Goal: Task Accomplishment & Management: Manage account settings

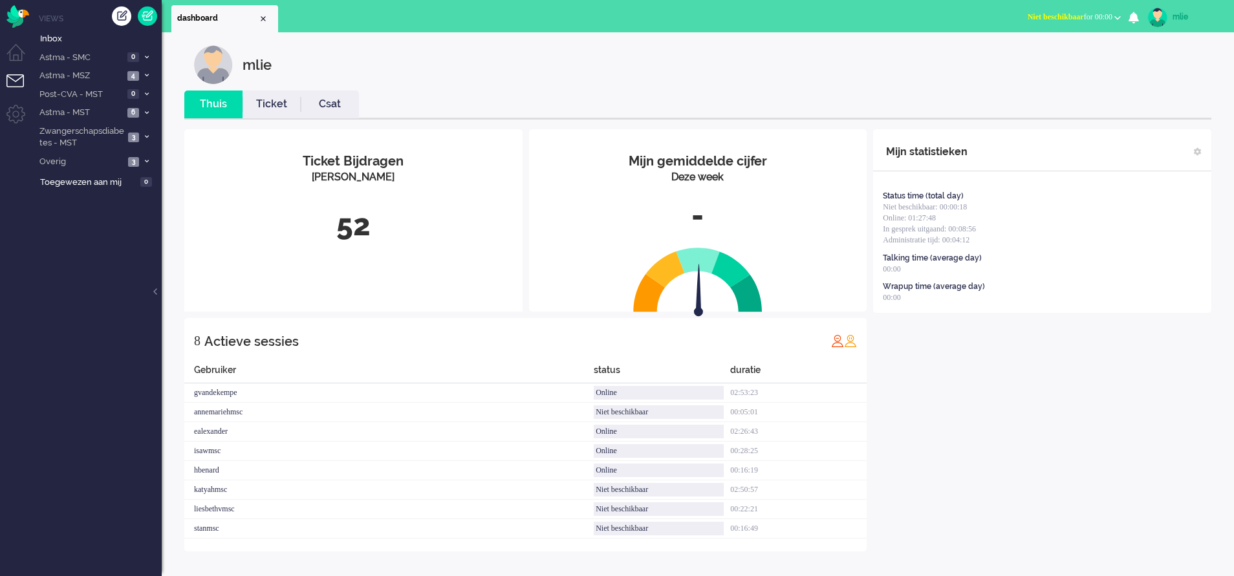
click at [274, 98] on link "Ticket" at bounding box center [272, 104] width 58 height 15
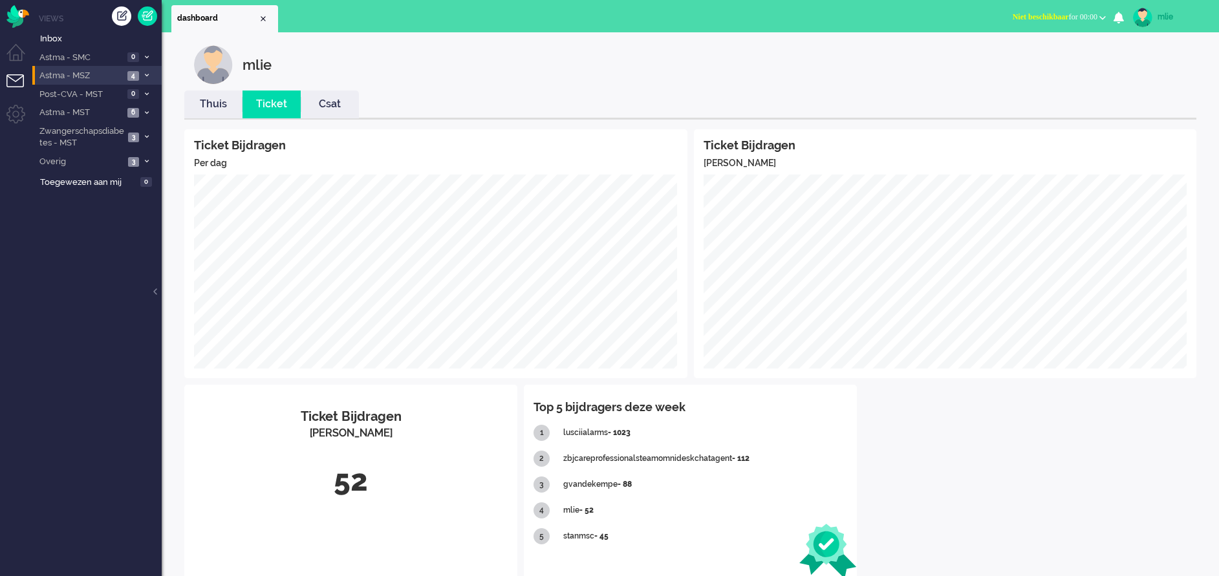
click at [144, 70] on li "Astma - MSZ 4" at bounding box center [96, 75] width 129 height 19
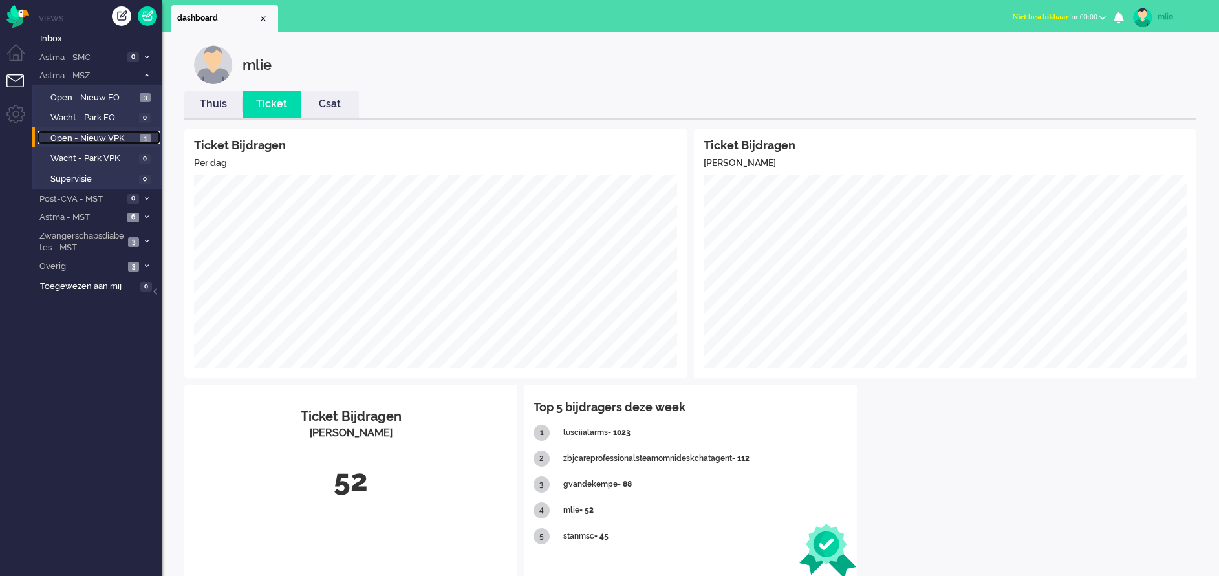
click at [87, 133] on span "Open - Nieuw VPK" at bounding box center [93, 139] width 87 height 12
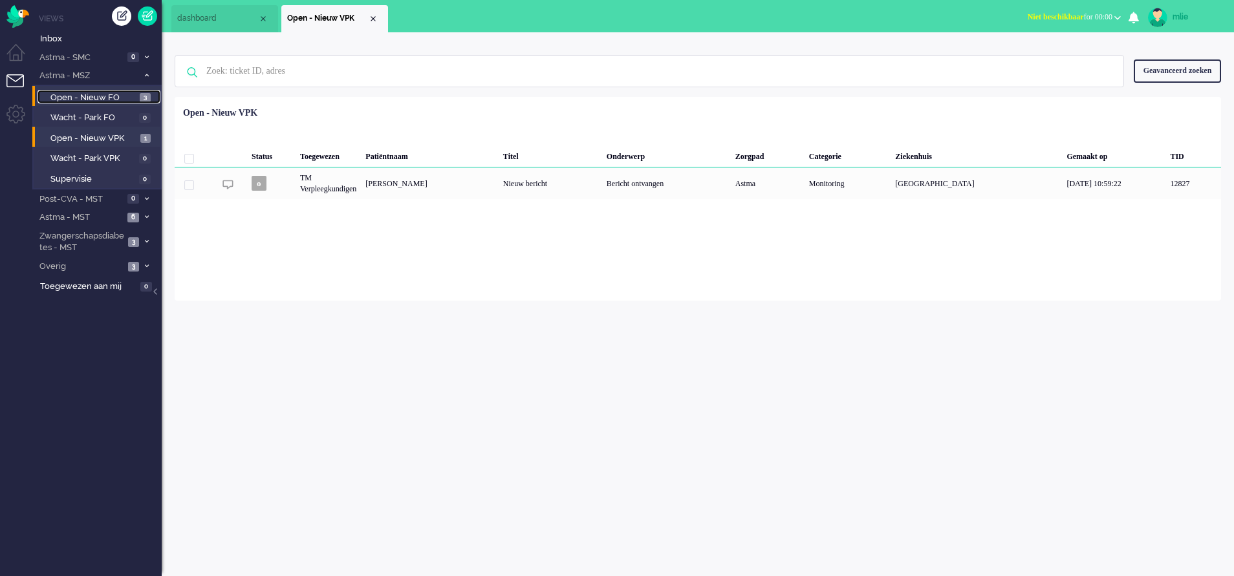
click at [114, 98] on span "Open - Nieuw FO" at bounding box center [93, 98] width 86 height 12
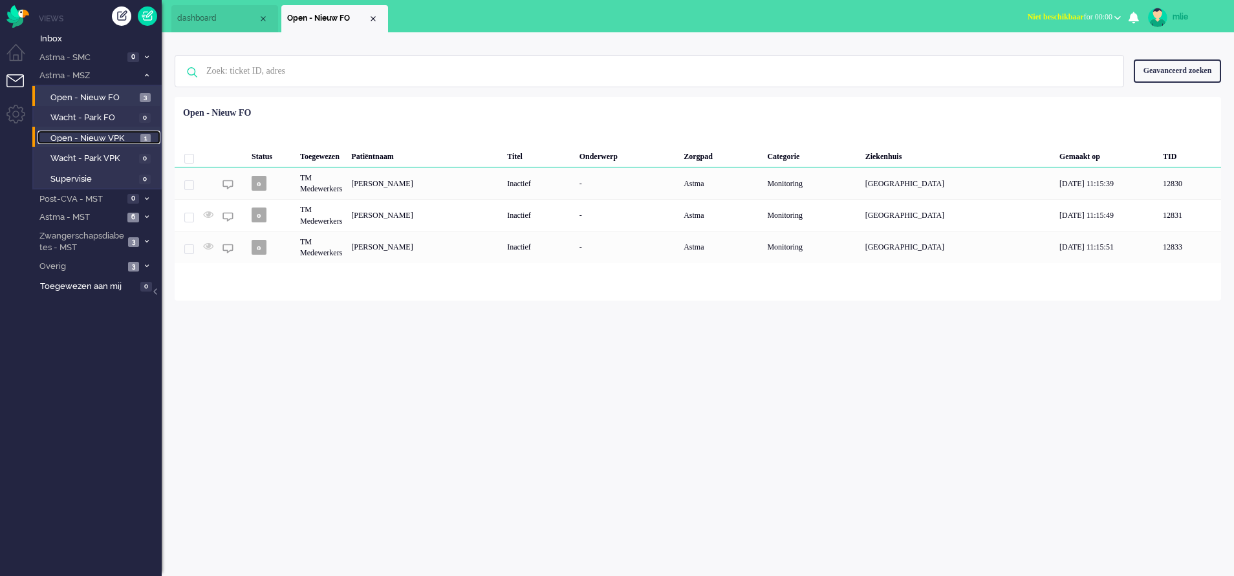
click at [76, 131] on link "Open - Nieuw VPK 1" at bounding box center [99, 138] width 123 height 14
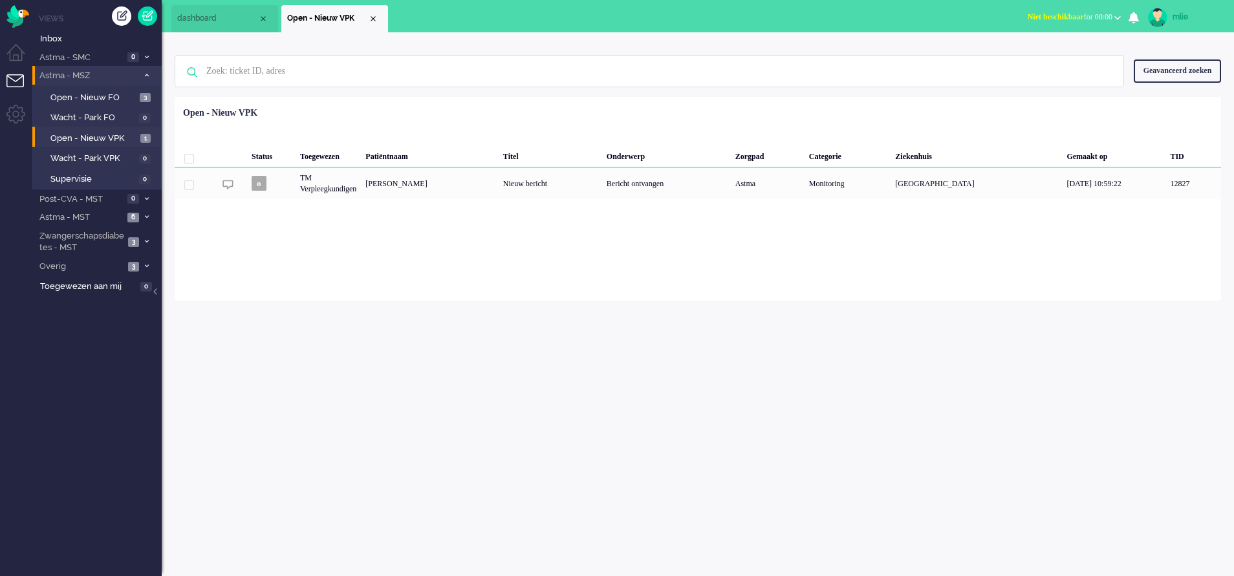
click at [142, 73] on span at bounding box center [147, 75] width 10 height 7
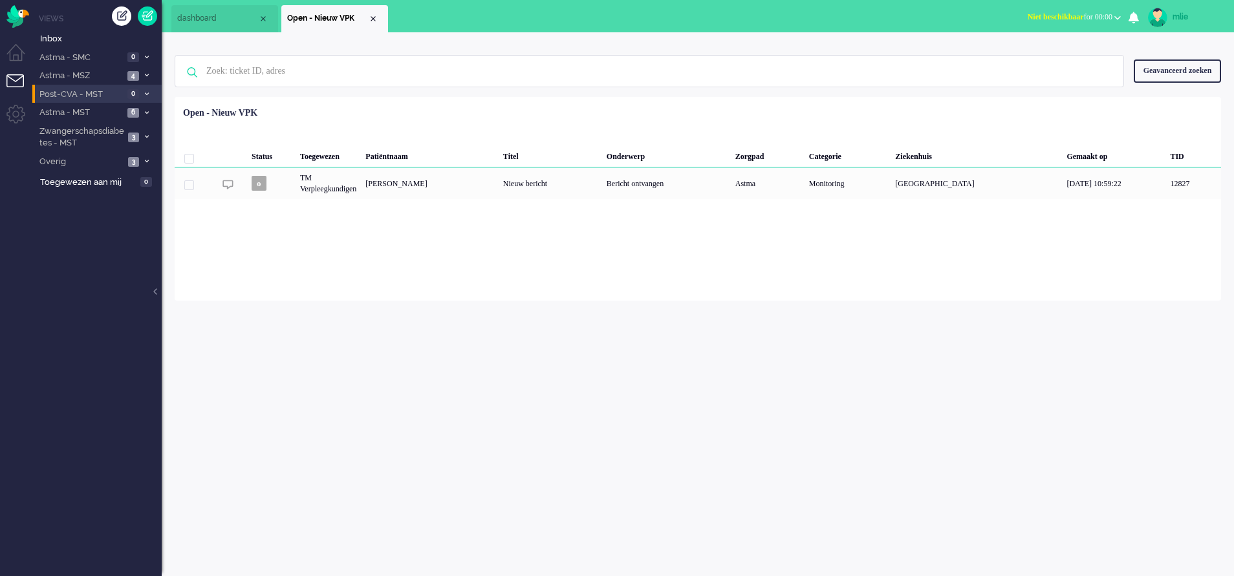
click at [144, 101] on li "Post-CVA - MST 0" at bounding box center [96, 94] width 129 height 19
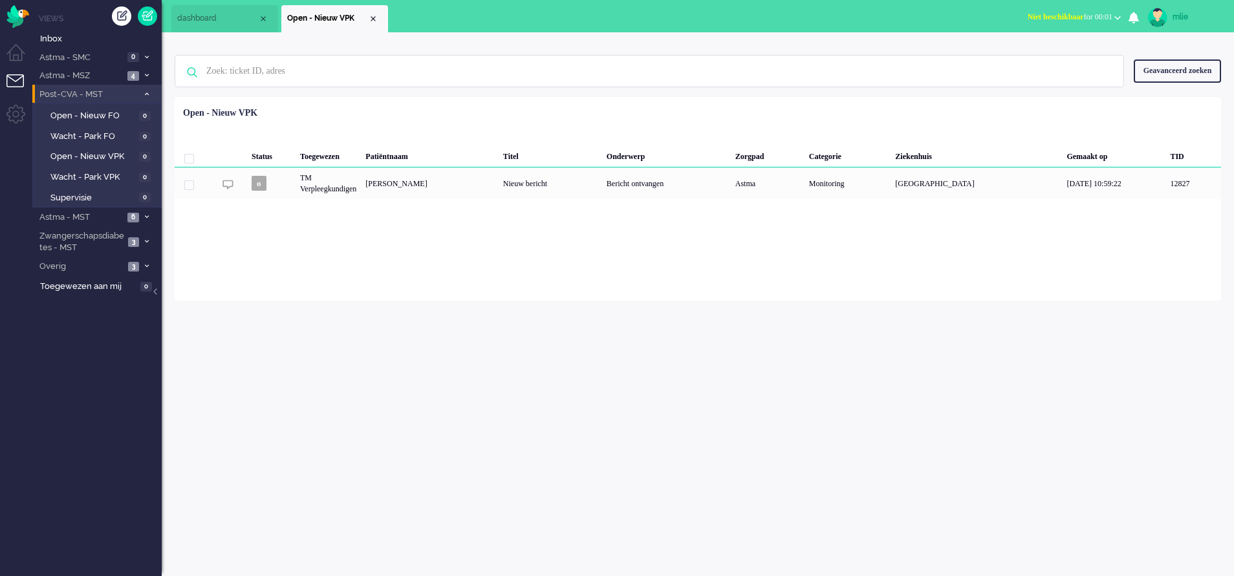
click at [144, 90] on li "Post-CVA - MST 0" at bounding box center [96, 94] width 129 height 19
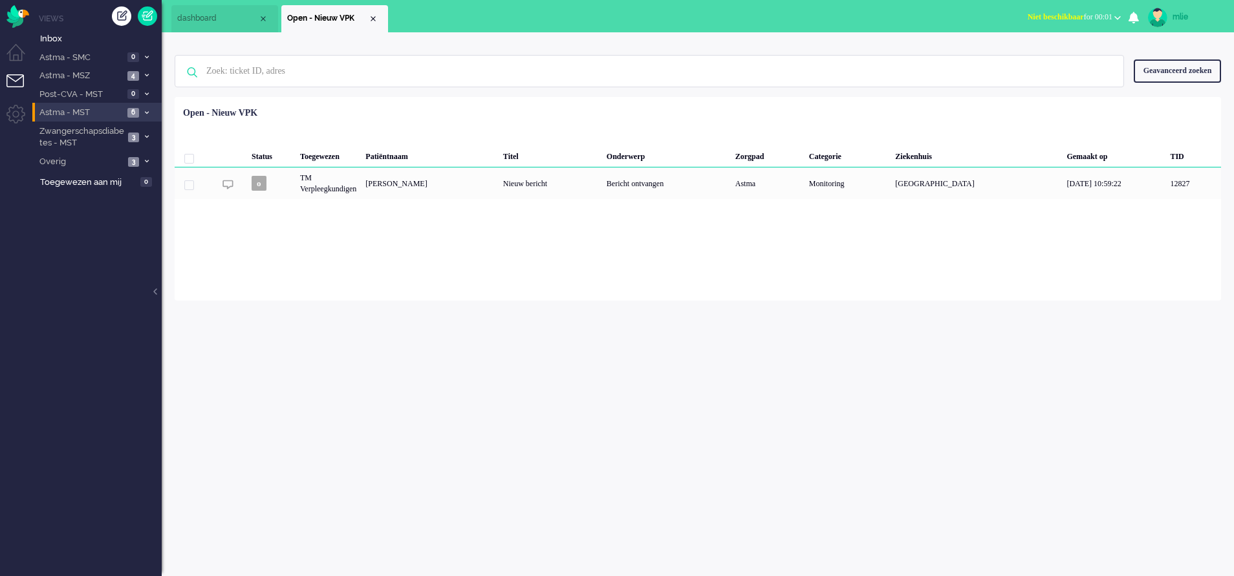
click at [149, 107] on li "Astma - MST 6" at bounding box center [96, 112] width 129 height 19
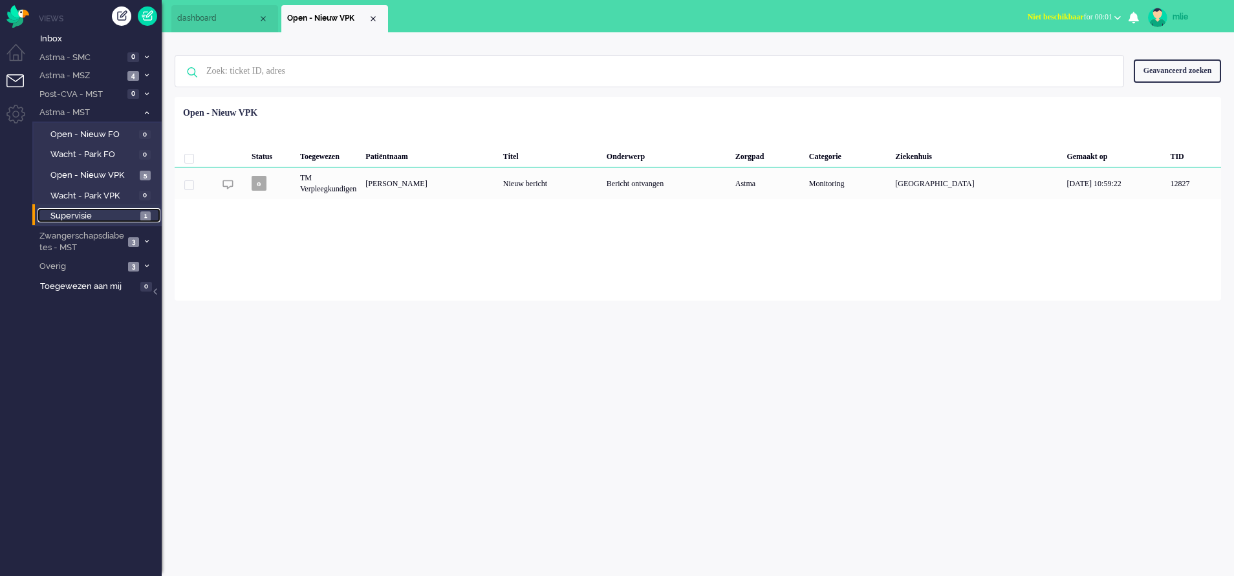
click at [78, 210] on span "Supervisie" at bounding box center [93, 216] width 87 height 12
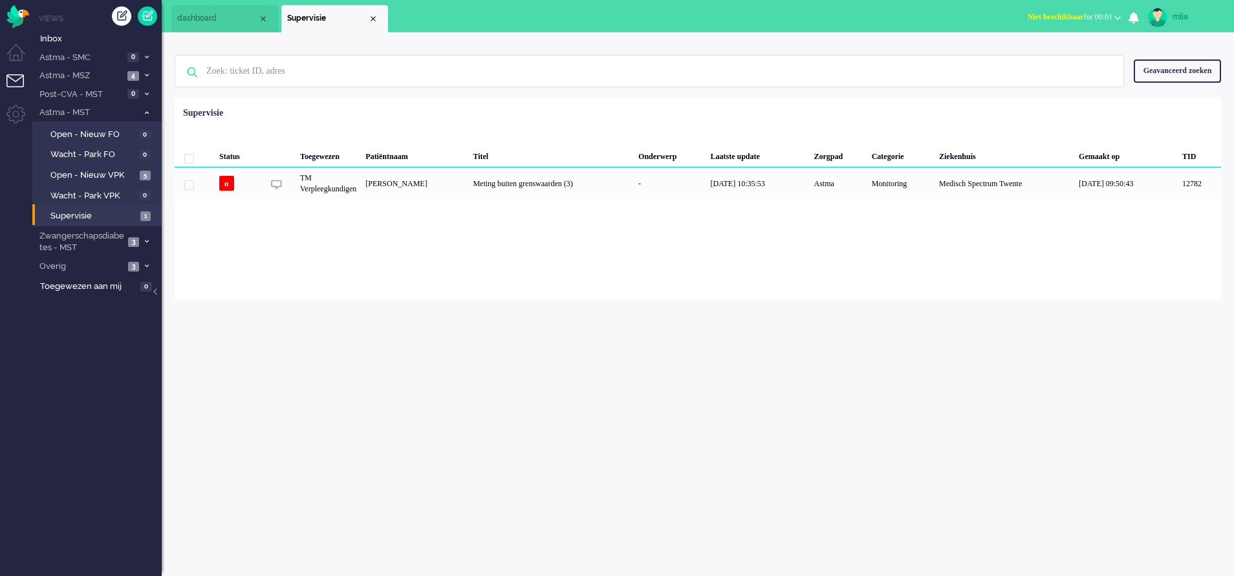
click at [812, 16] on span "Niet beschikbaar" at bounding box center [1056, 16] width 56 height 9
click at [812, 56] on label "Online" at bounding box center [1067, 57] width 102 height 11
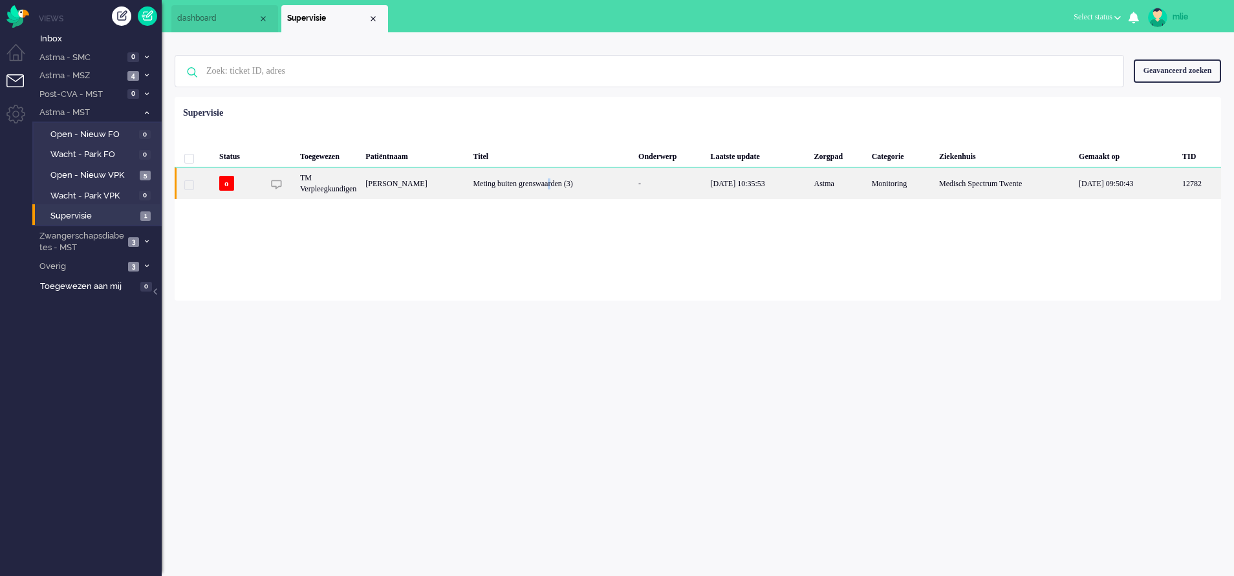
click at [572, 186] on div "Meting buiten grenswaarden (3)" at bounding box center [551, 183] width 166 height 32
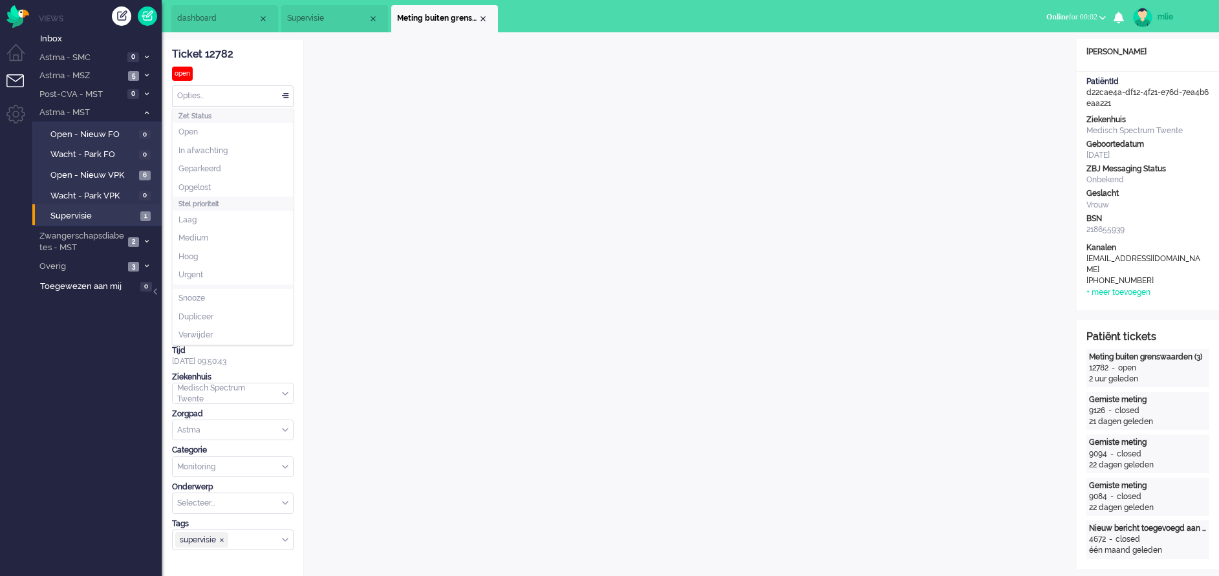
click at [282, 90] on div "Opties..." at bounding box center [233, 96] width 120 height 20
click at [244, 144] on li "In afwachting" at bounding box center [233, 151] width 120 height 19
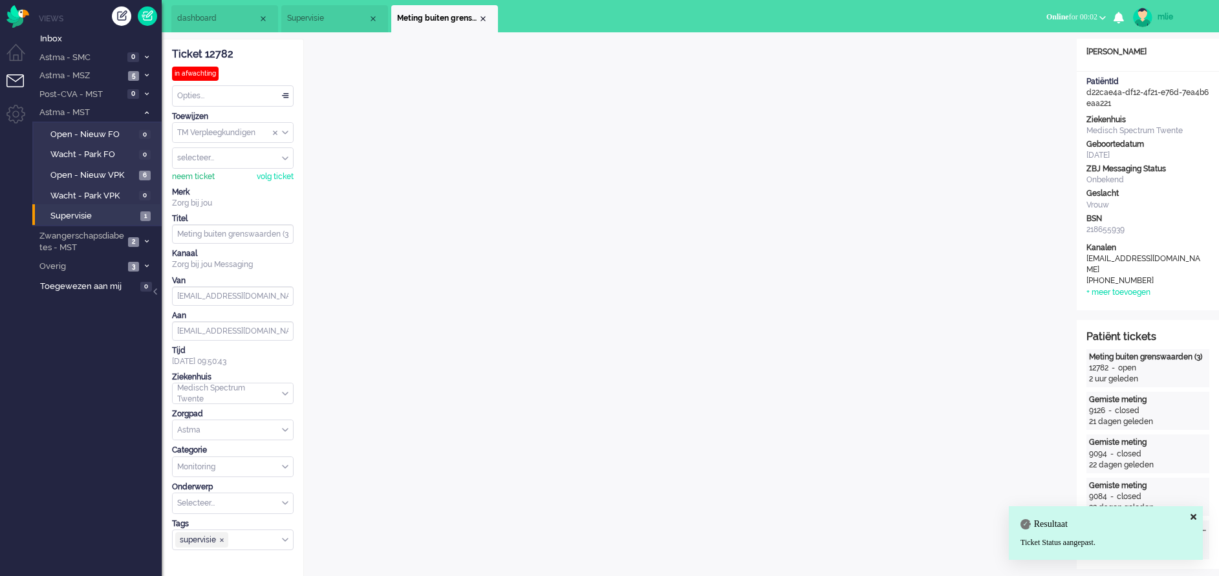
click at [193, 177] on div "neem ticket" at bounding box center [193, 176] width 43 height 11
click at [104, 174] on span "Open - Nieuw VPK" at bounding box center [92, 175] width 85 height 12
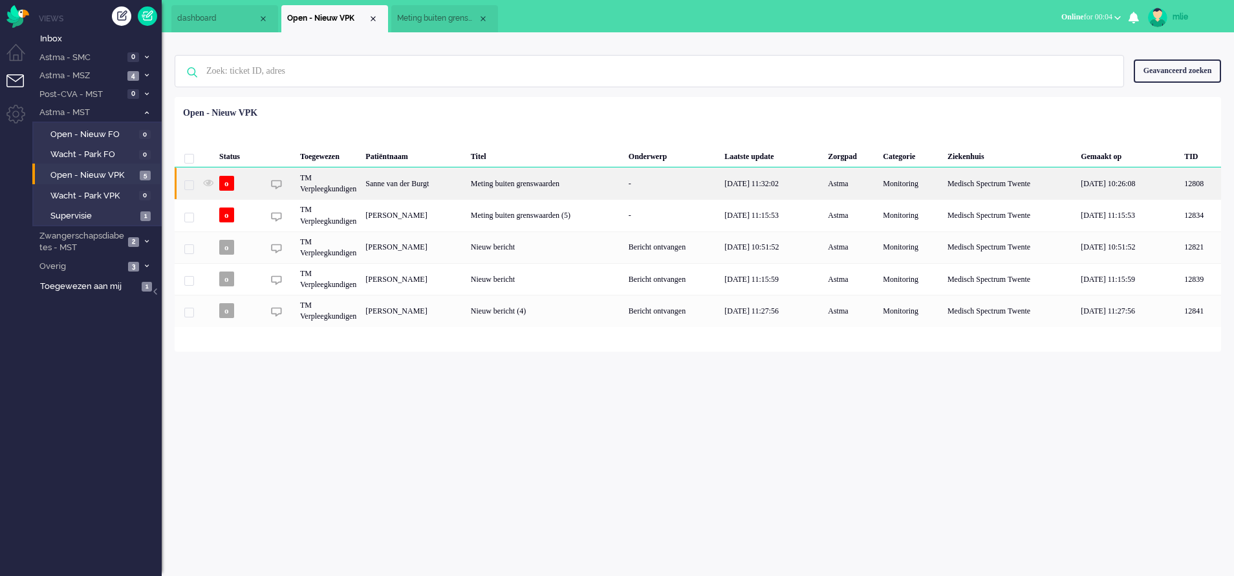
click at [683, 180] on div "-" at bounding box center [672, 183] width 96 height 32
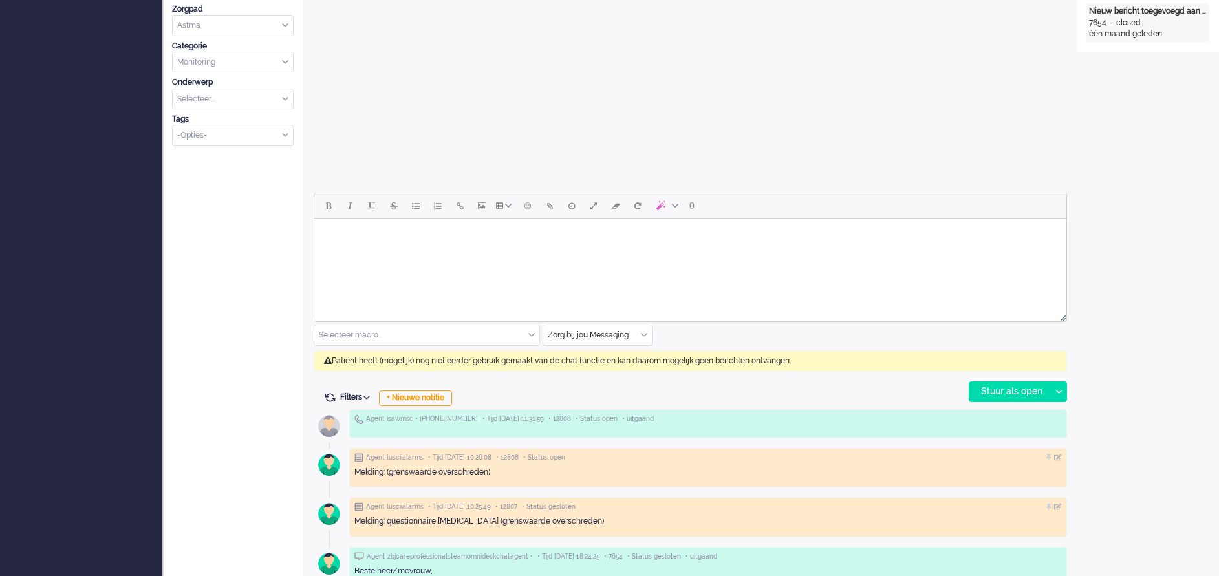
scroll to position [485, 0]
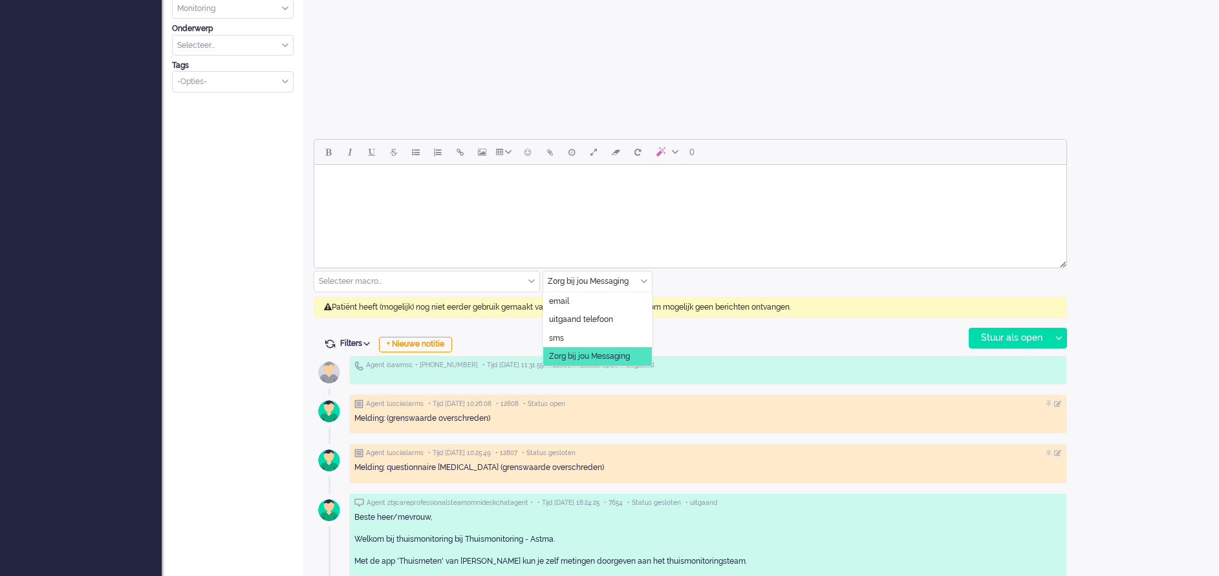
click at [644, 279] on div "Zorg bij jou Messaging" at bounding box center [597, 282] width 109 height 20
click at [596, 321] on span "uitgaand telefoon" at bounding box center [581, 319] width 64 height 11
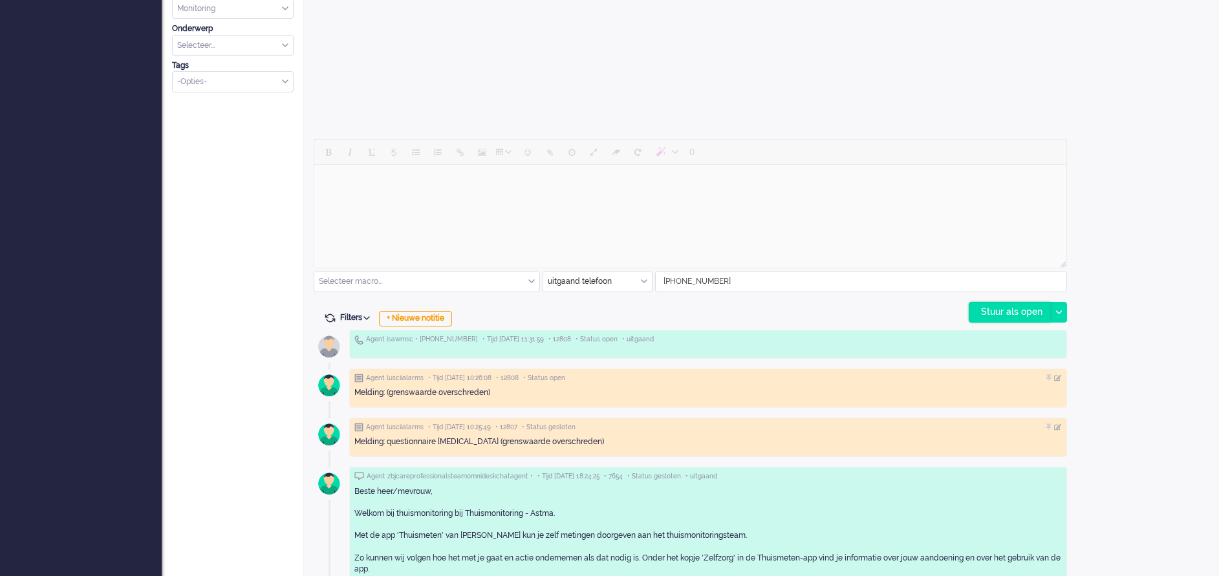
click at [812, 316] on div "Stuur als open" at bounding box center [1009, 312] width 81 height 19
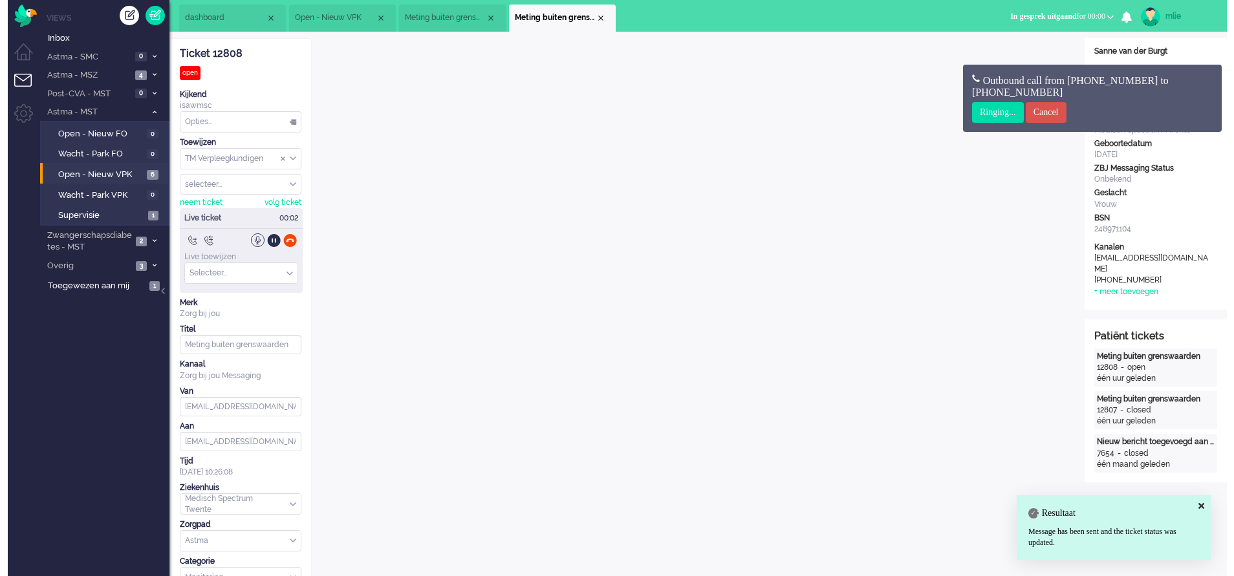
scroll to position [0, 0]
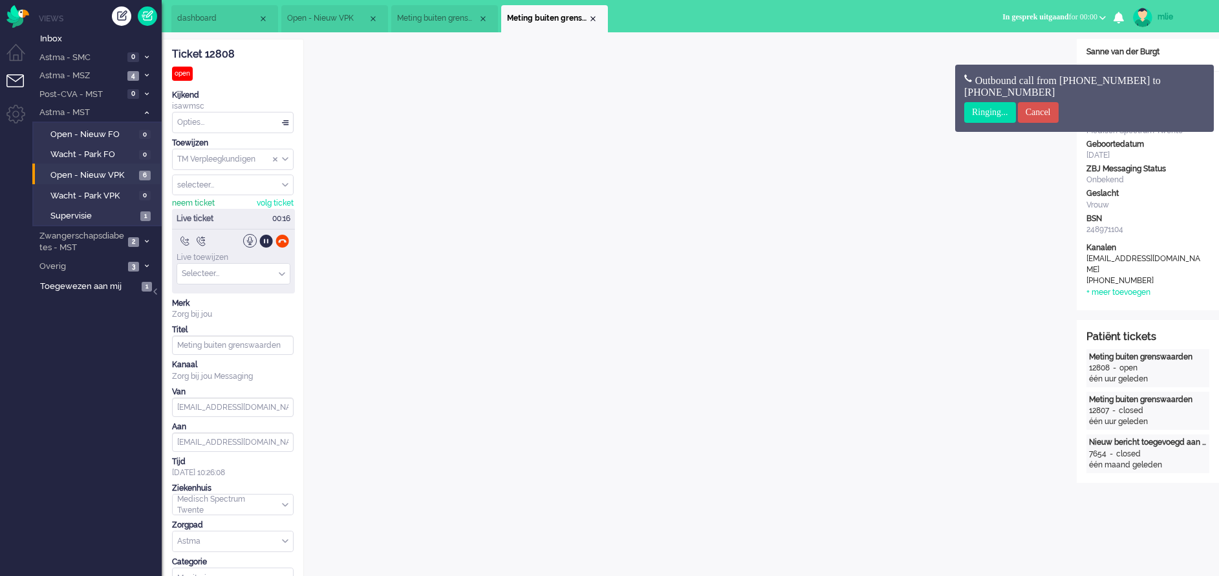
click at [192, 204] on div "neem ticket" at bounding box center [193, 203] width 43 height 11
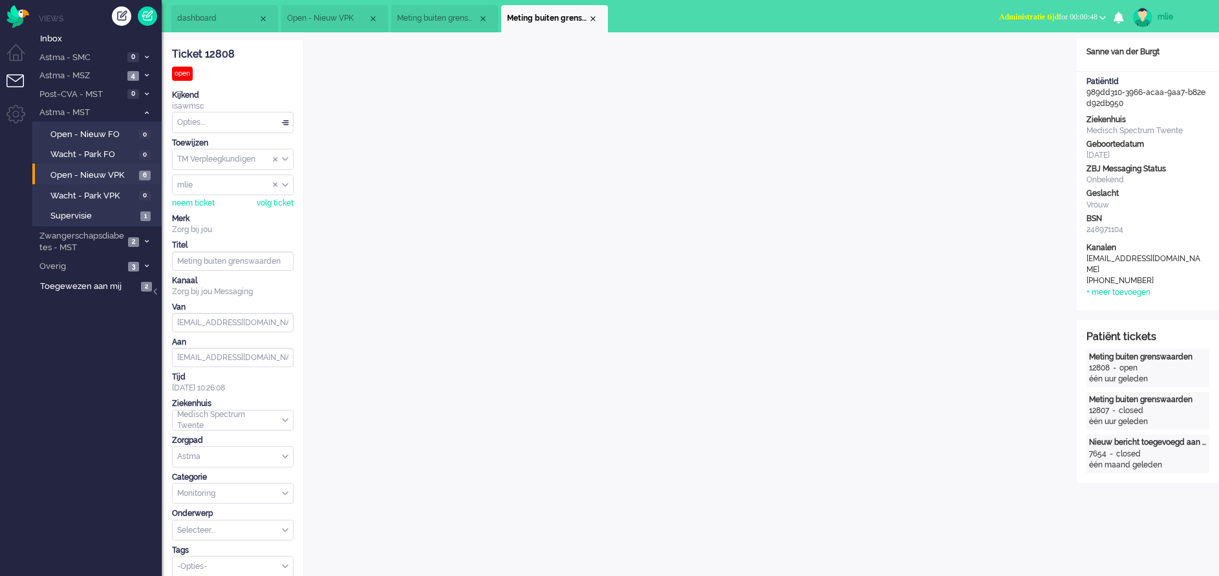
click at [812, 12] on span "Administratie tijd" at bounding box center [1028, 16] width 59 height 9
click at [812, 62] on label "Online" at bounding box center [1052, 57] width 102 height 11
click at [273, 183] on span "Assign User" at bounding box center [275, 184] width 5 height 9
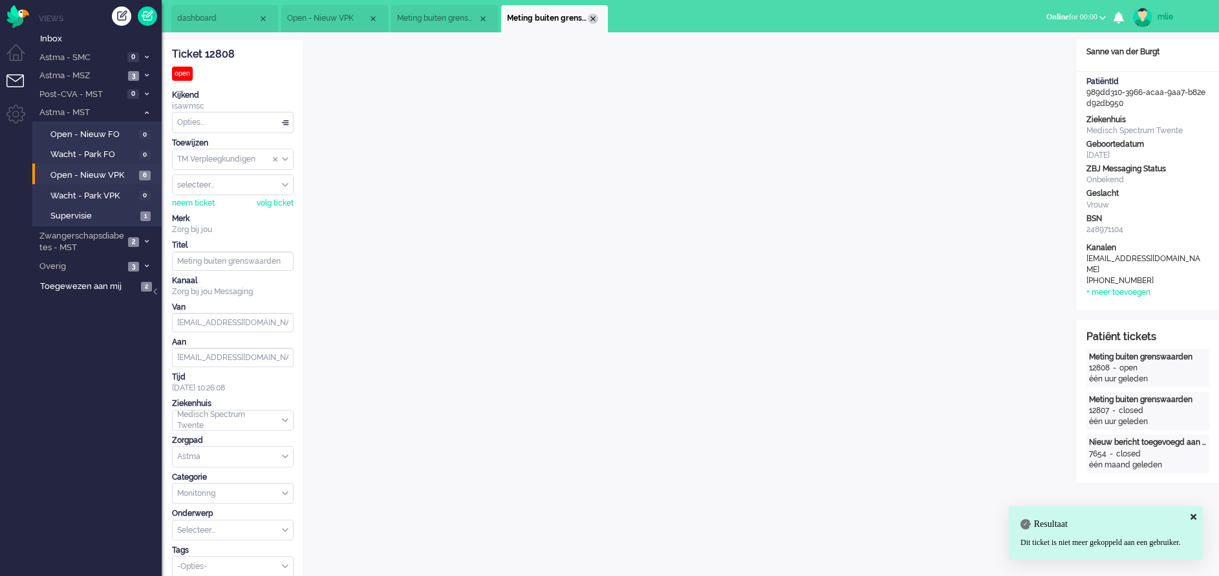
click at [597, 22] on div "Close tab" at bounding box center [593, 19] width 10 height 10
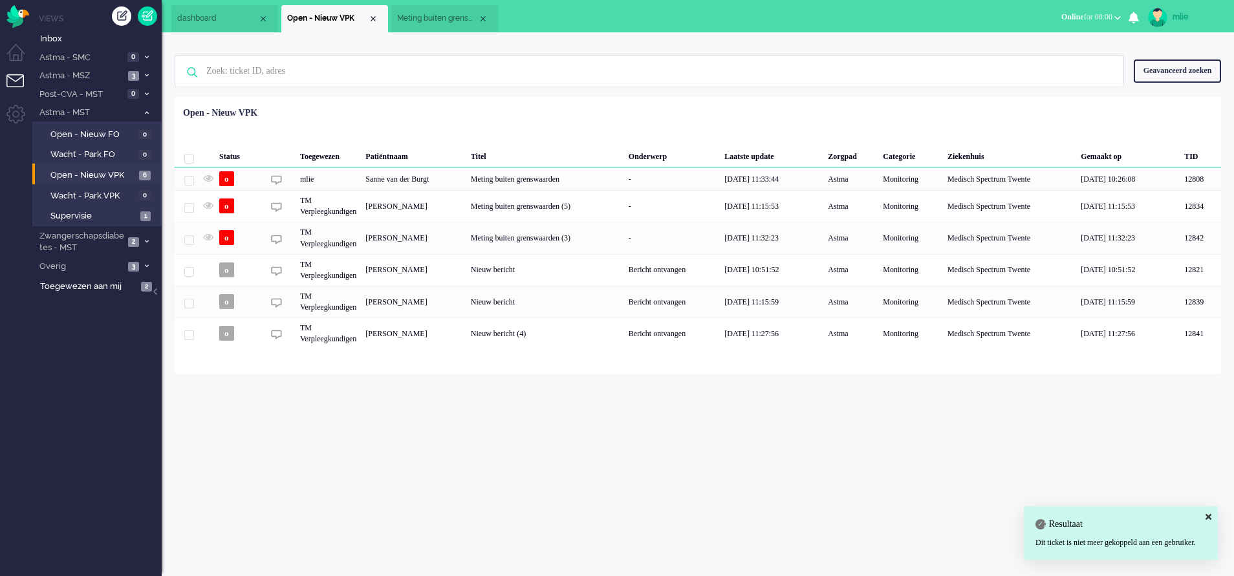
click at [435, 19] on span "Meting buiten grenswaarden (3)" at bounding box center [437, 18] width 81 height 11
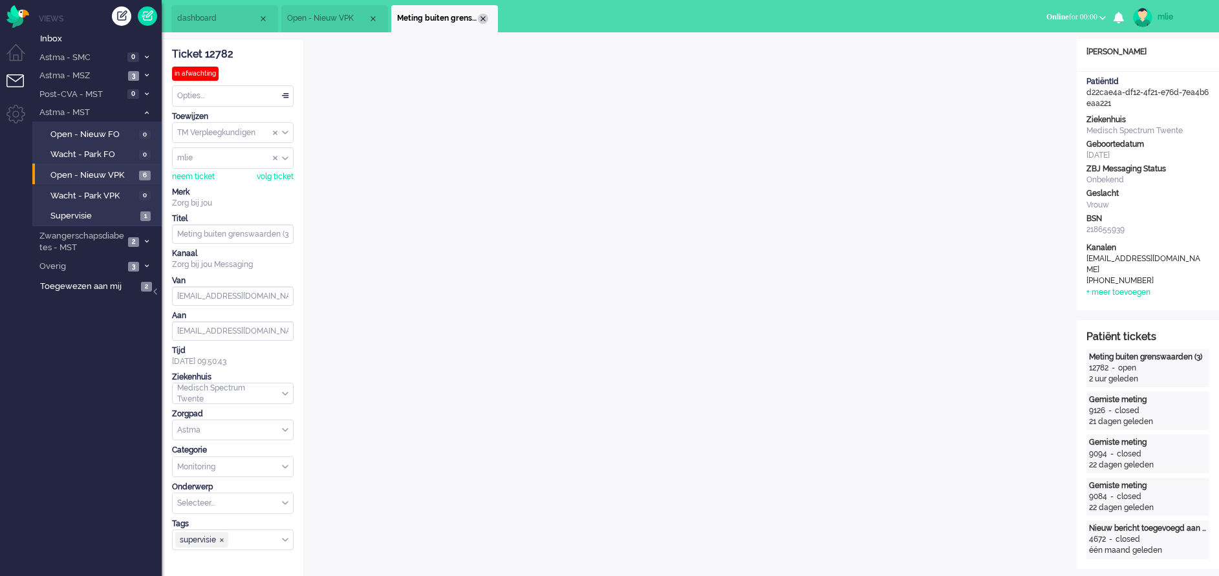
click at [482, 16] on div "Close tab" at bounding box center [483, 19] width 10 height 10
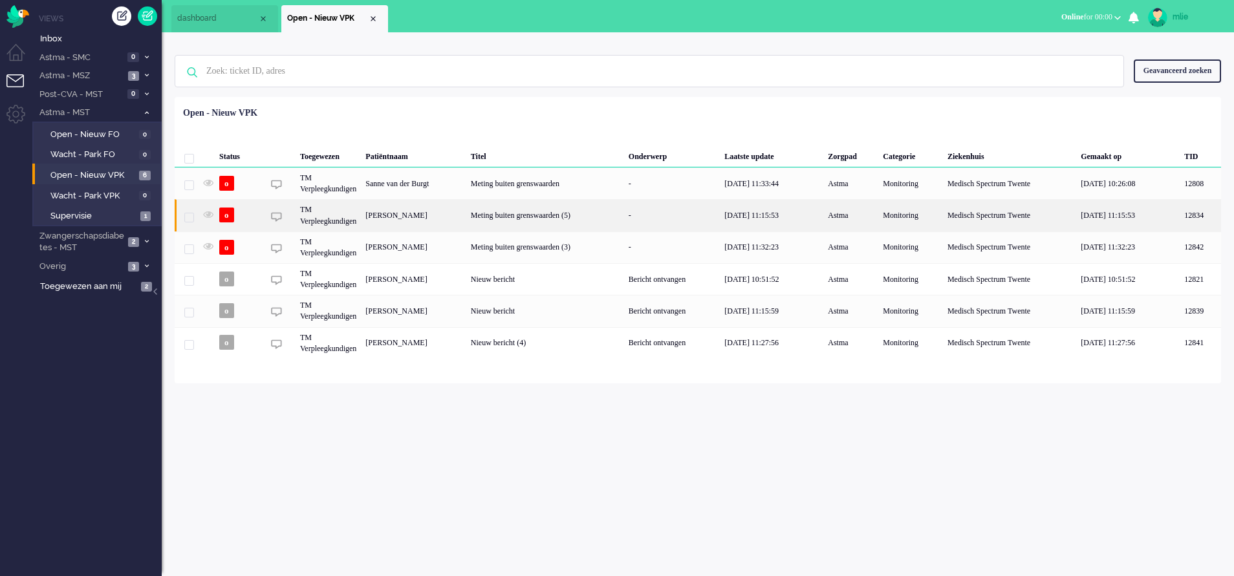
click at [678, 210] on div "-" at bounding box center [672, 215] width 96 height 32
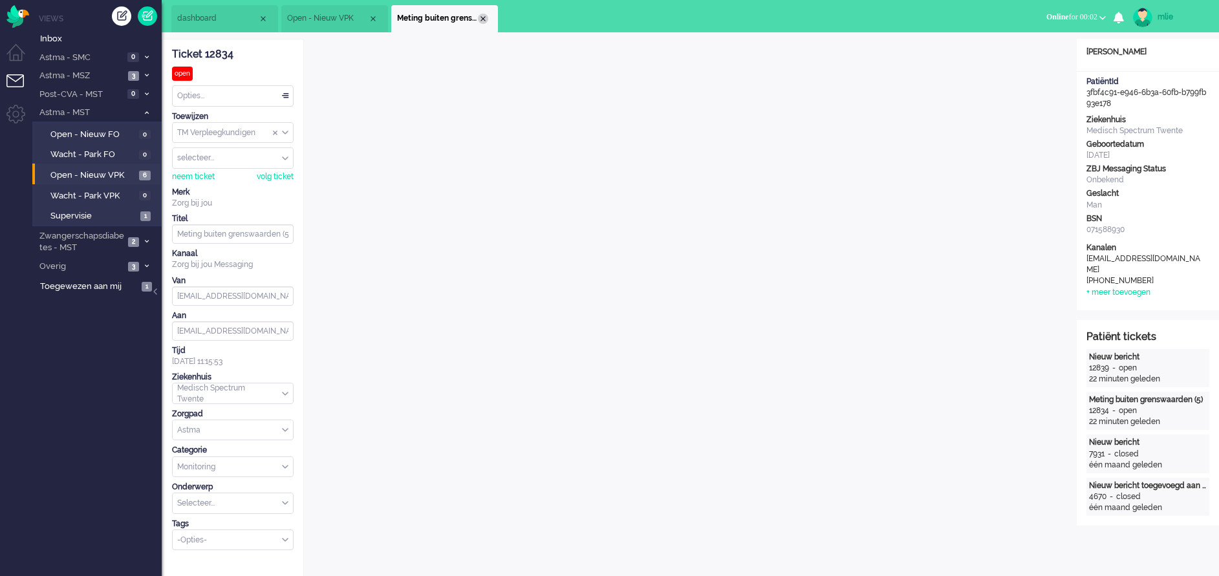
click at [484, 18] on div "Close tab" at bounding box center [483, 19] width 10 height 10
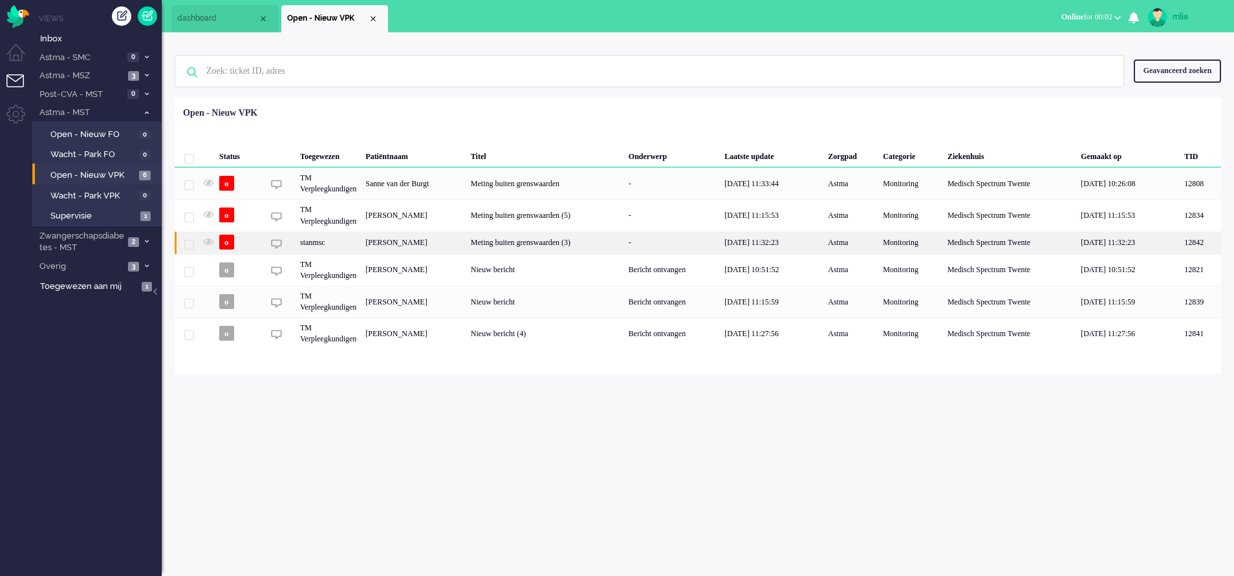
click at [681, 246] on div "-" at bounding box center [672, 243] width 96 height 23
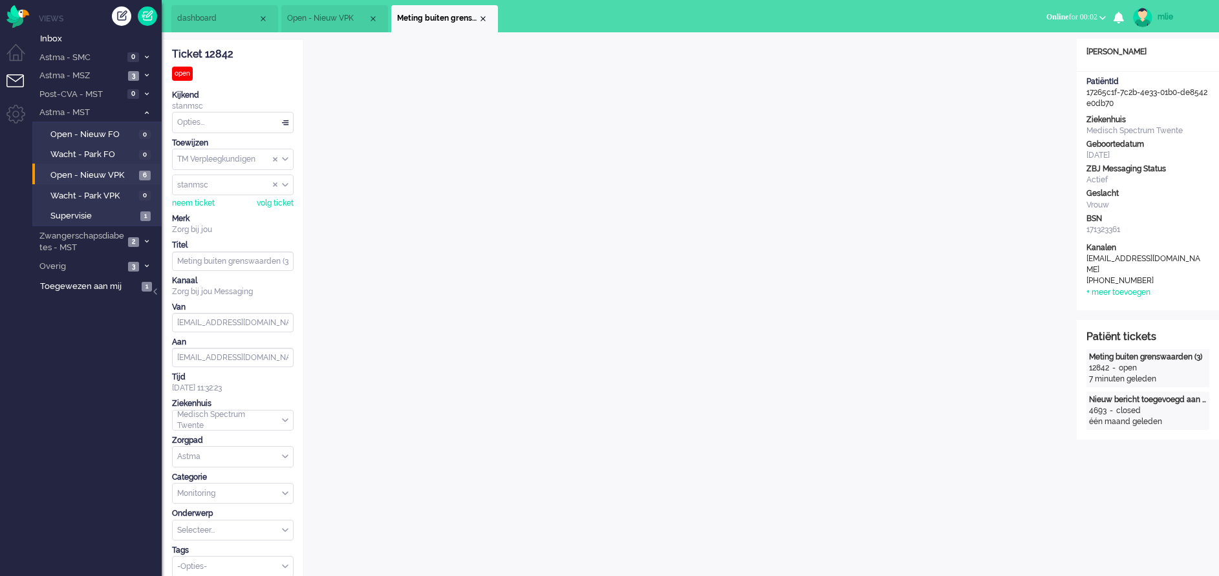
click at [356, 21] on span "Open - Nieuw VPK" at bounding box center [327, 18] width 81 height 11
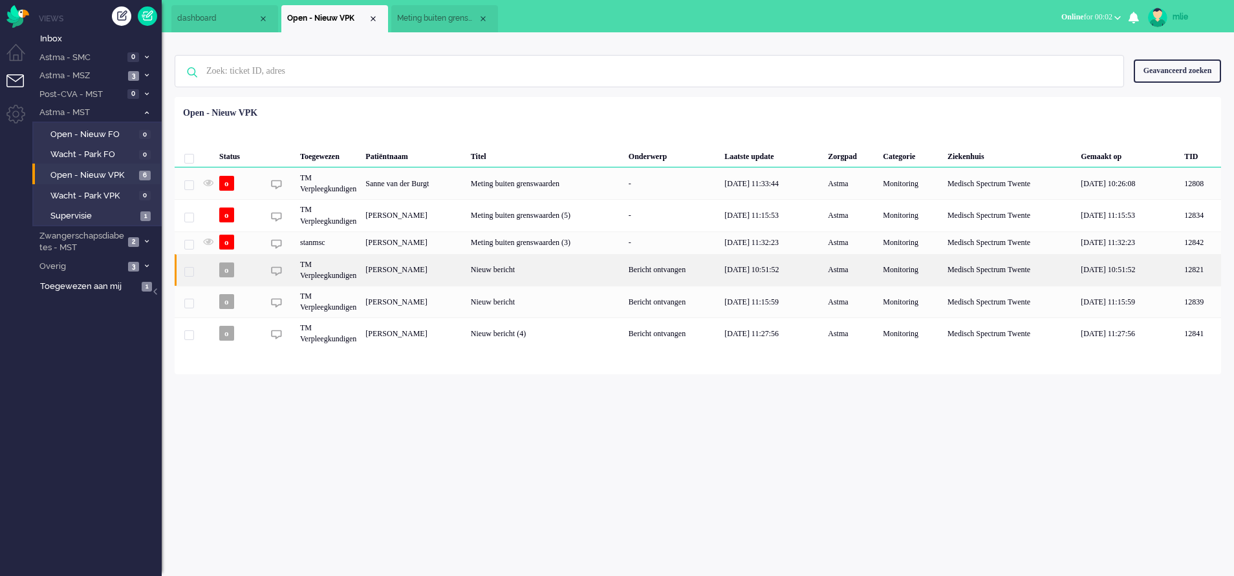
click at [603, 264] on div "Nieuw bericht" at bounding box center [545, 270] width 158 height 32
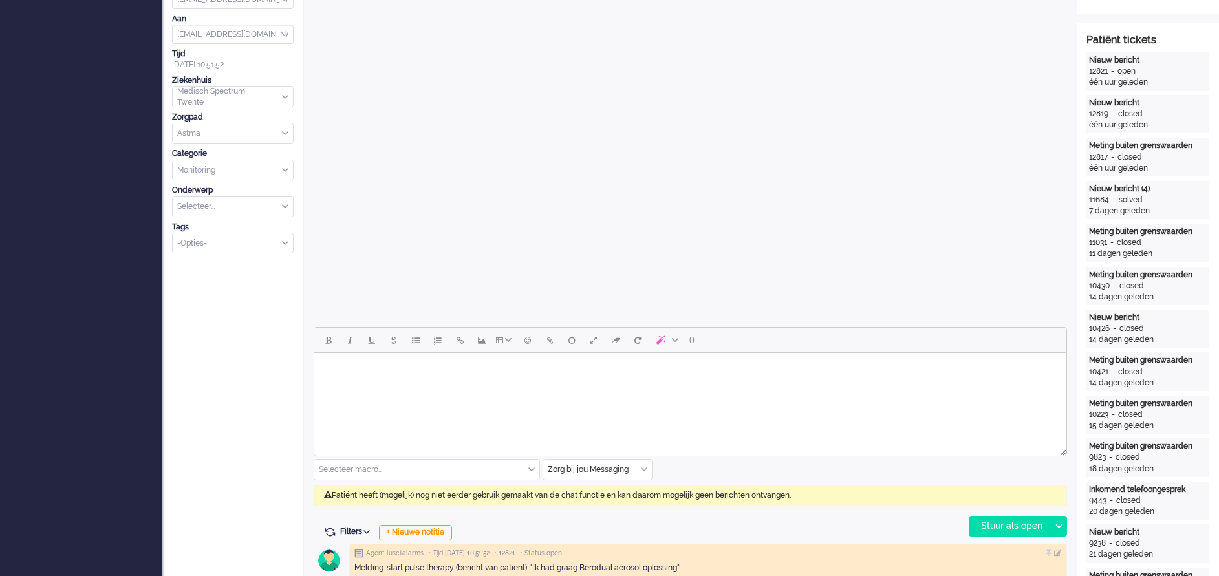
scroll to position [291, 0]
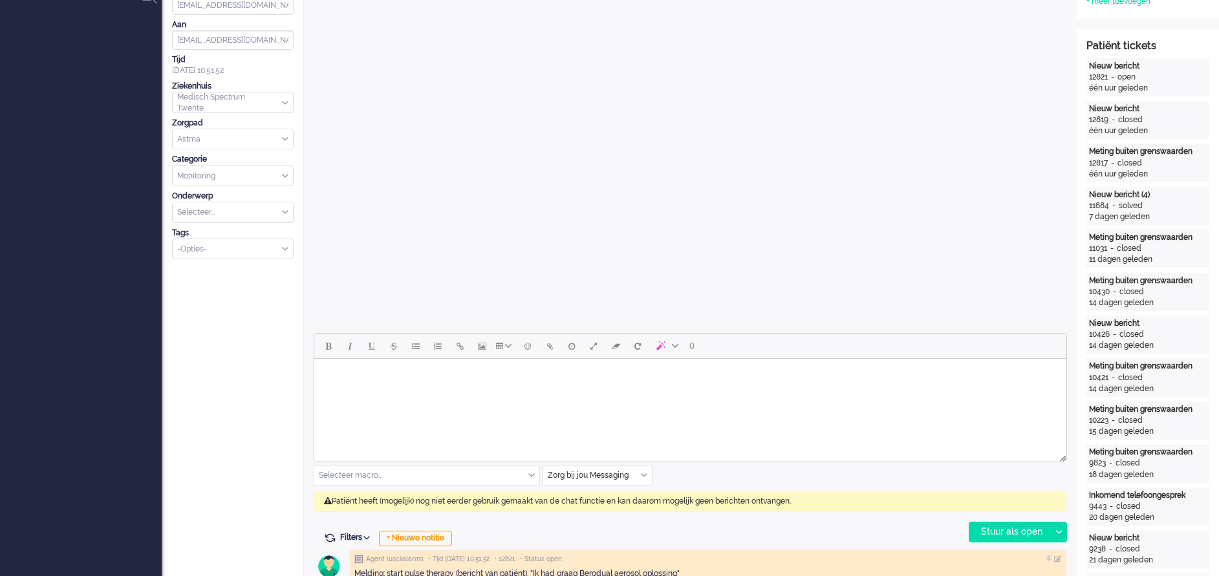
click at [644, 383] on div "Zorg bij jou Messaging" at bounding box center [597, 476] width 109 height 20
click at [593, 383] on span "uitgaand telefoon" at bounding box center [581, 513] width 64 height 11
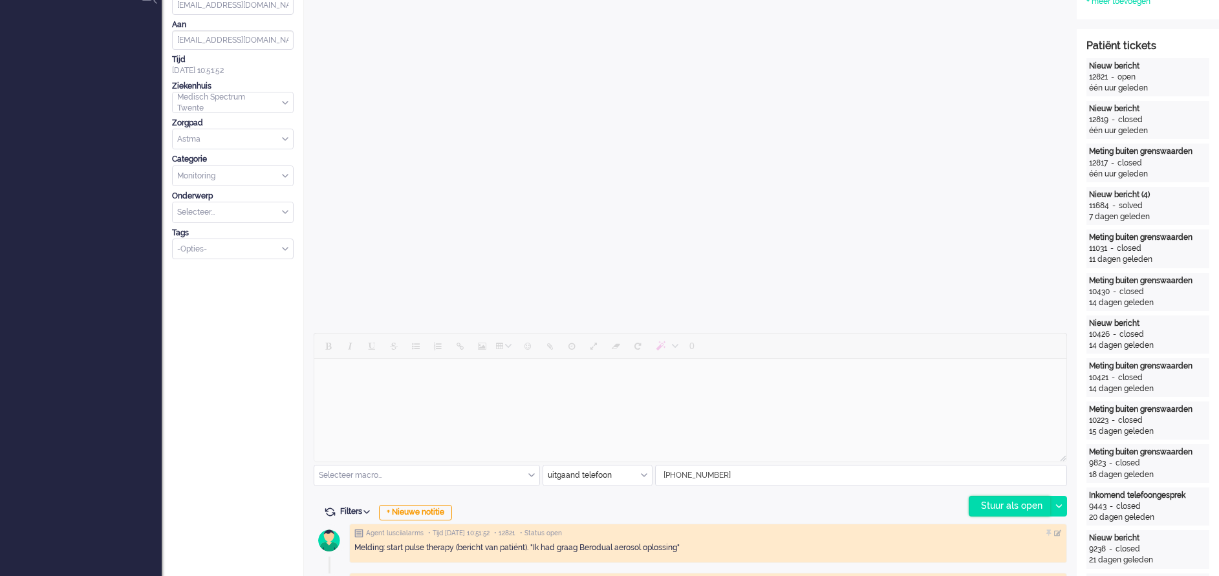
click at [812, 383] on div "Stuur als open" at bounding box center [1009, 506] width 81 height 19
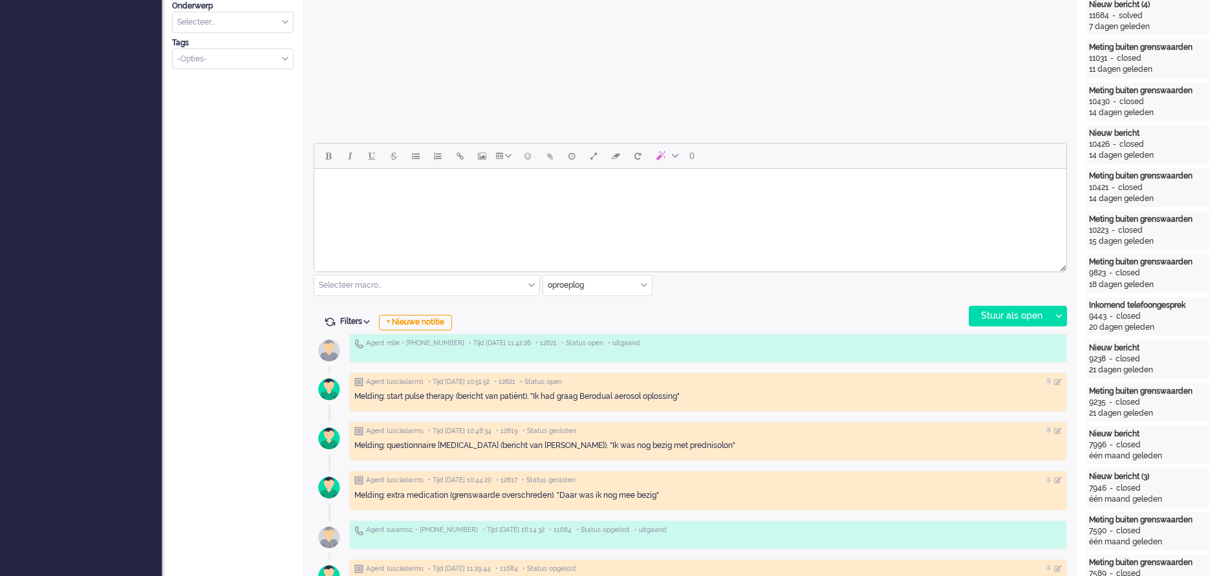
scroll to position [485, 0]
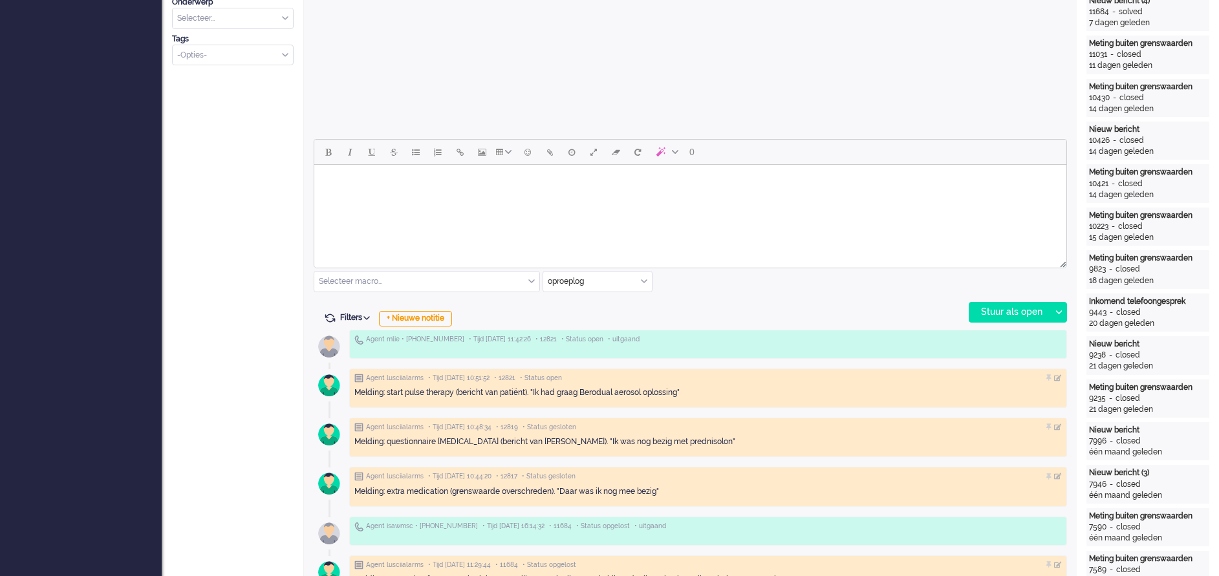
click at [395, 198] on html at bounding box center [690, 181] width 752 height 33
click at [812, 316] on div "Stuur als open" at bounding box center [1009, 312] width 81 height 19
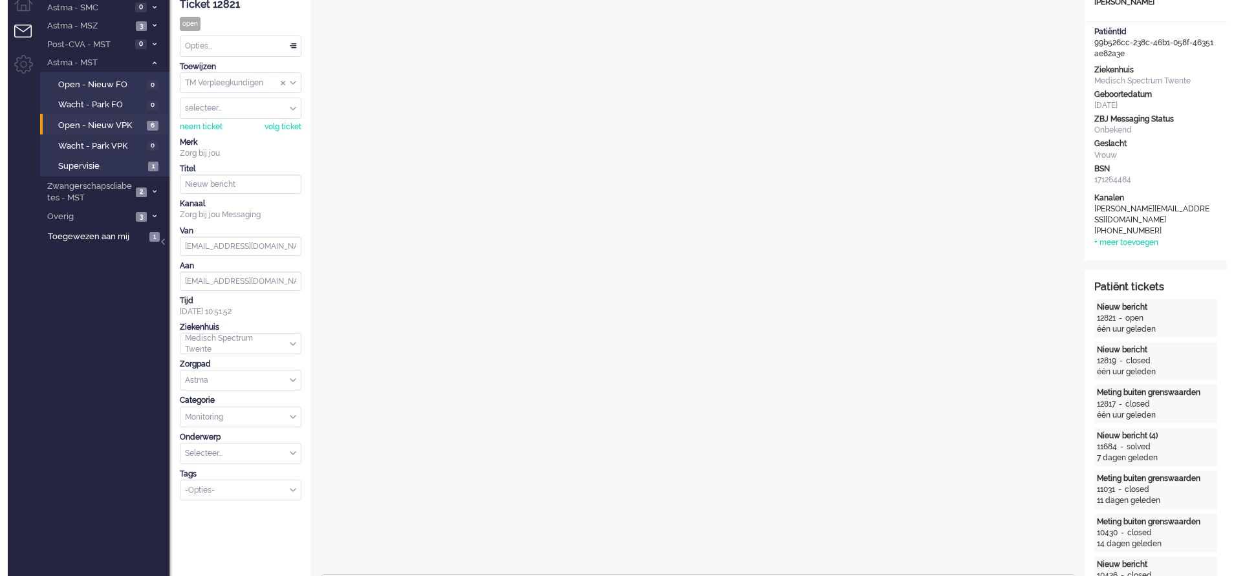
scroll to position [0, 0]
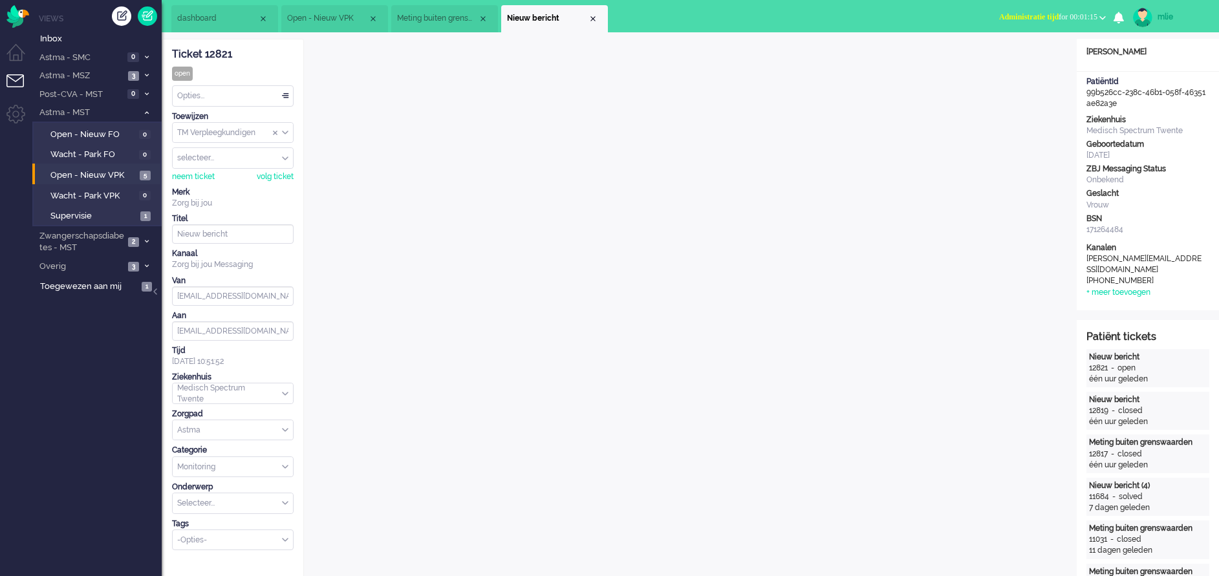
click at [812, 14] on span "Administratie tijd" at bounding box center [1028, 16] width 59 height 9
click at [812, 58] on label "Online" at bounding box center [1052, 57] width 102 height 11
click at [596, 17] on div "Close tab" at bounding box center [593, 19] width 10 height 10
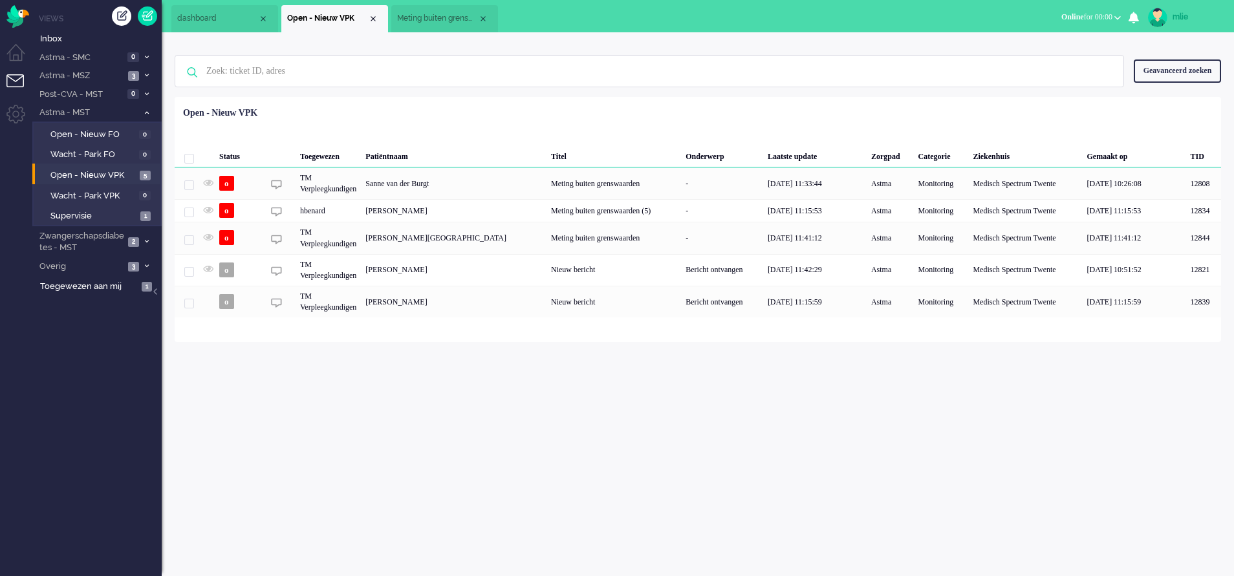
click at [431, 26] on li "Meting buiten grenswaarden (3)" at bounding box center [444, 18] width 107 height 27
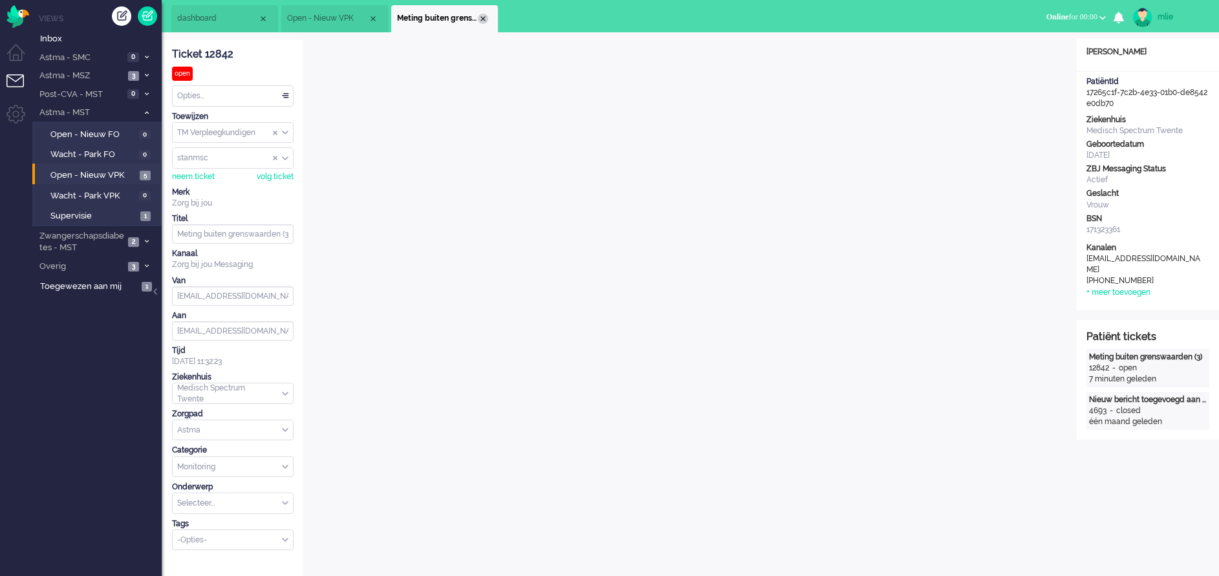
click at [482, 16] on div "Close tab" at bounding box center [483, 19] width 10 height 10
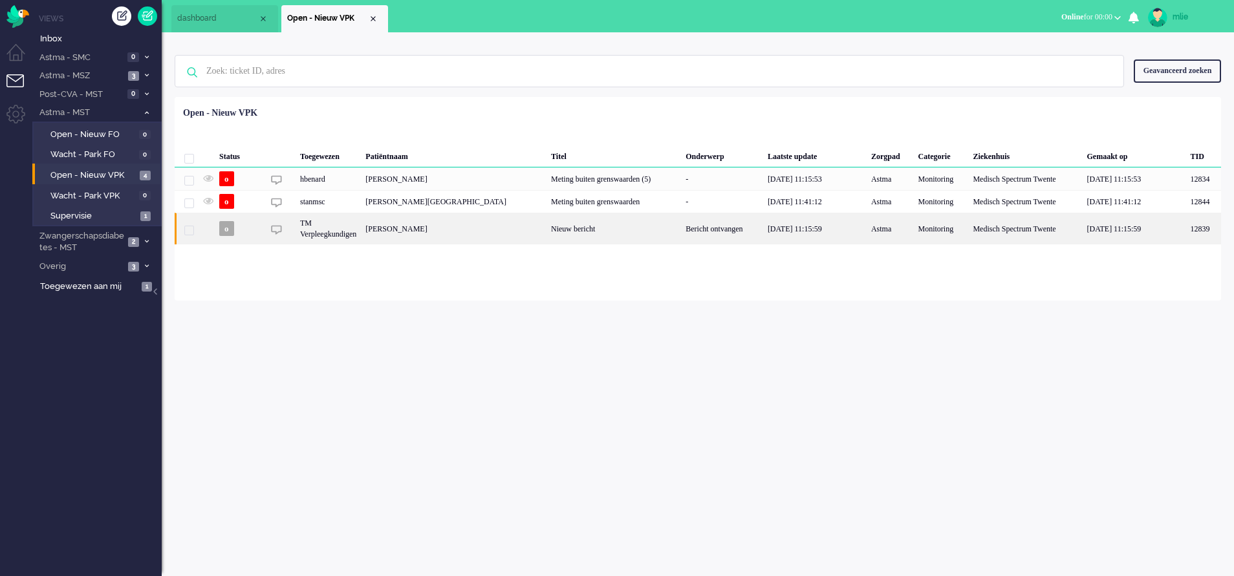
click at [531, 222] on div "[PERSON_NAME]" at bounding box center [454, 229] width 186 height 32
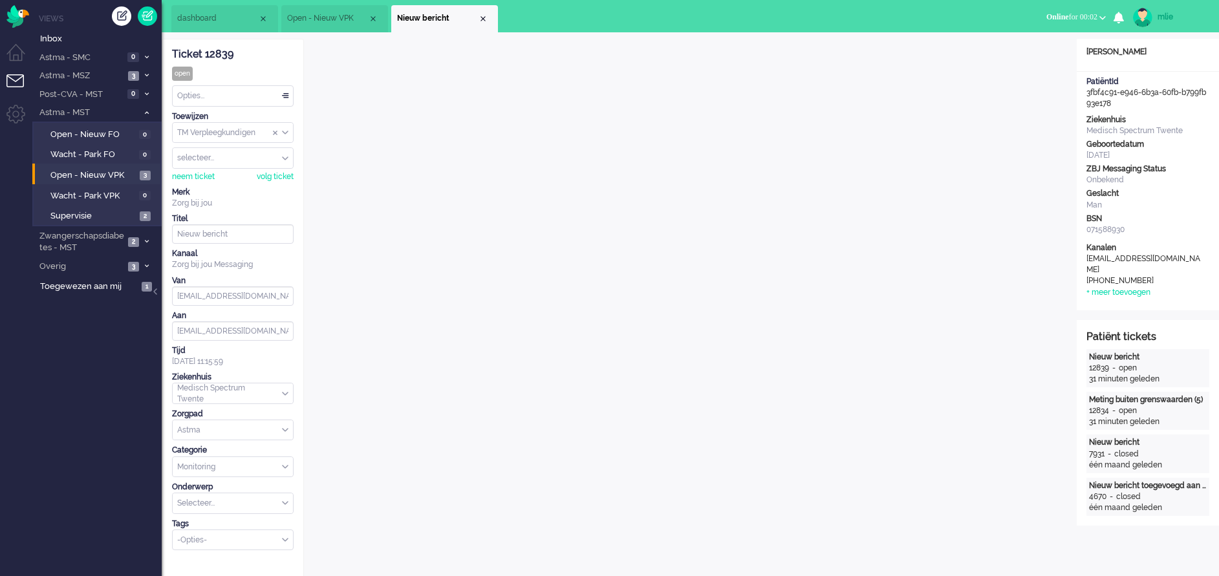
click at [270, 157] on input "Assign User" at bounding box center [233, 158] width 120 height 20
type input "h"
click at [200, 247] on span "hbenard" at bounding box center [193, 251] width 30 height 11
click at [480, 16] on div "Close tab" at bounding box center [483, 19] width 10 height 10
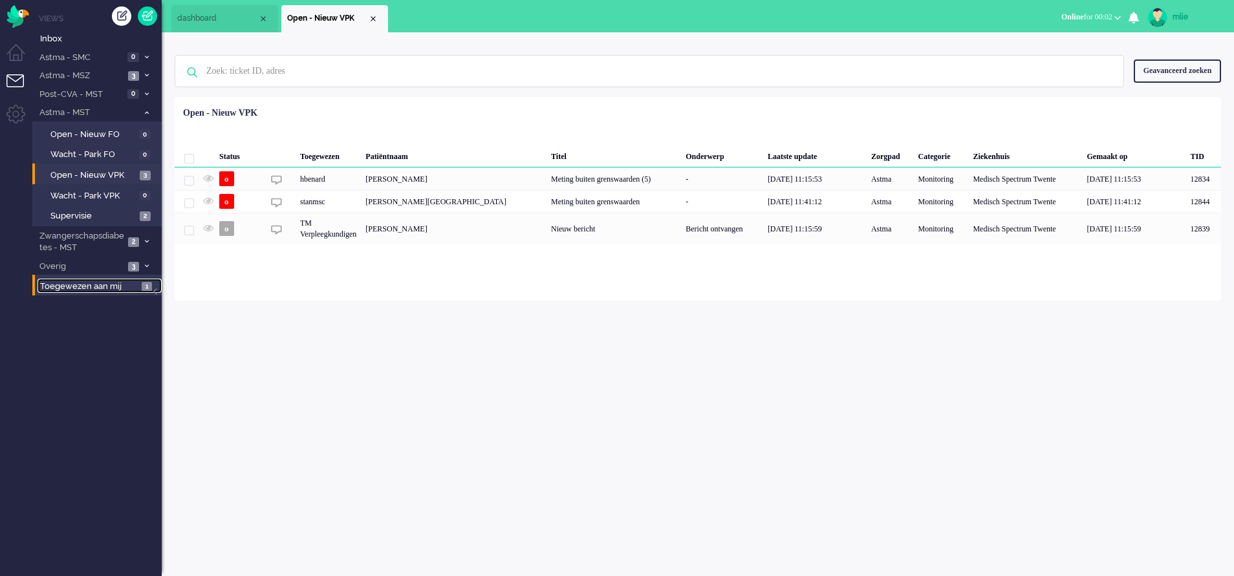
click at [94, 288] on span "Toegewezen aan mij" at bounding box center [89, 287] width 98 height 12
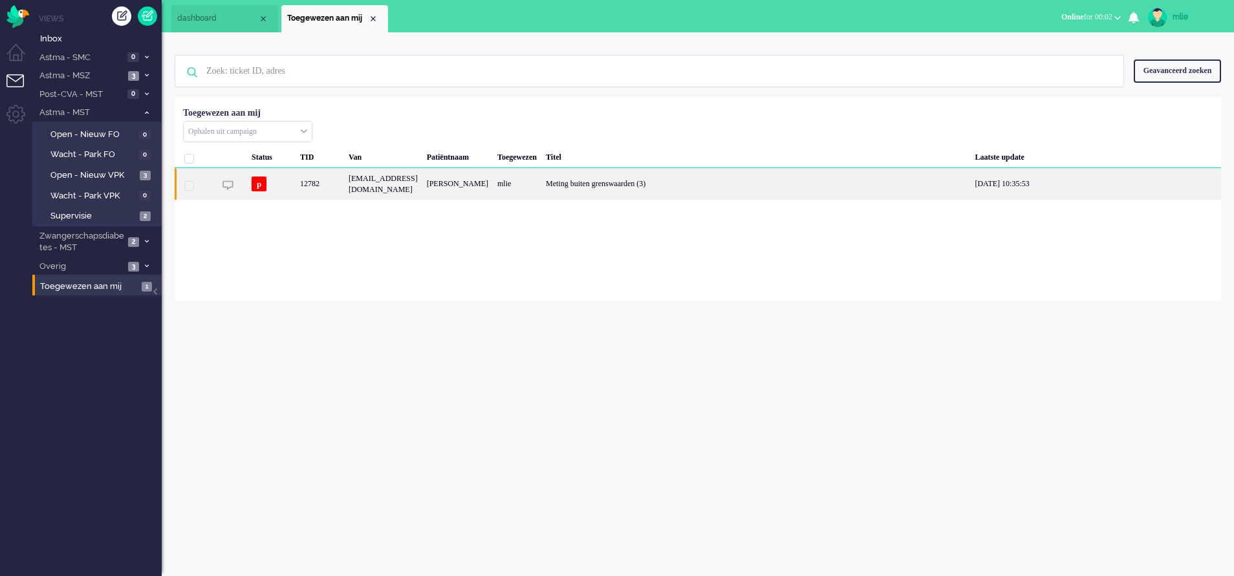
click at [493, 180] on div "[PERSON_NAME]" at bounding box center [457, 184] width 70 height 32
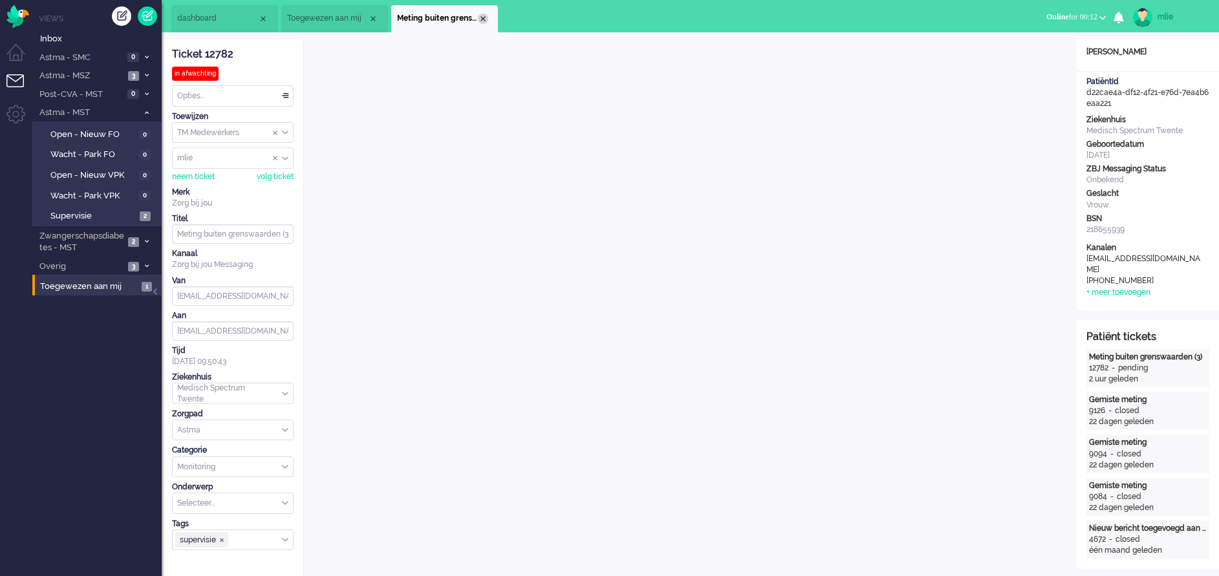
click at [479, 19] on div "Close tab" at bounding box center [483, 19] width 10 height 10
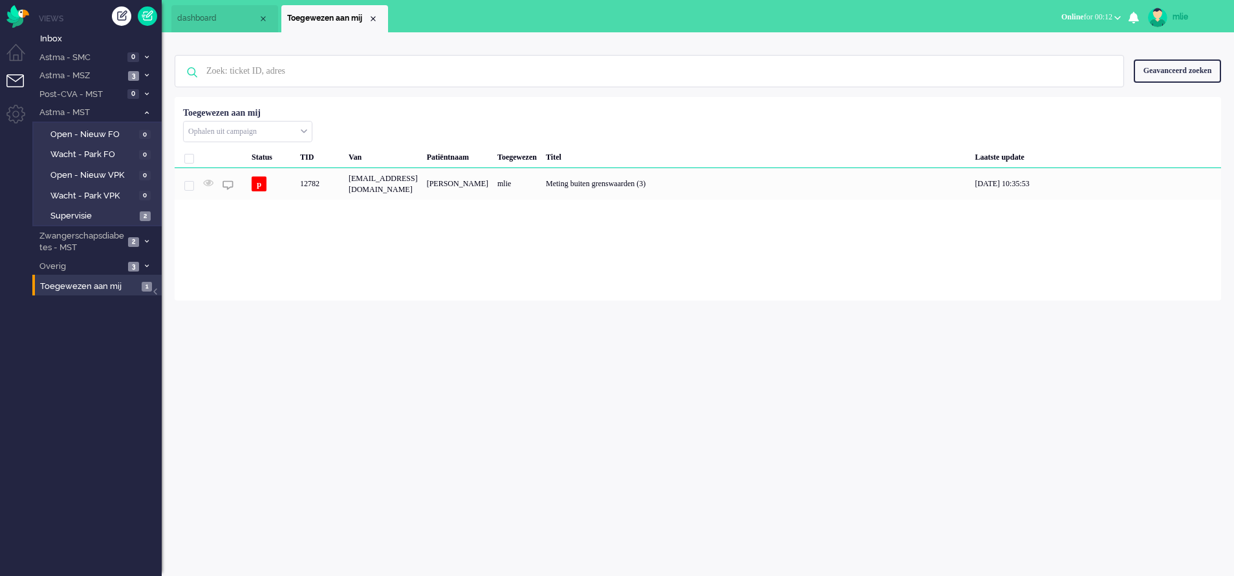
click at [376, 18] on div "Close tab" at bounding box center [373, 19] width 10 height 10
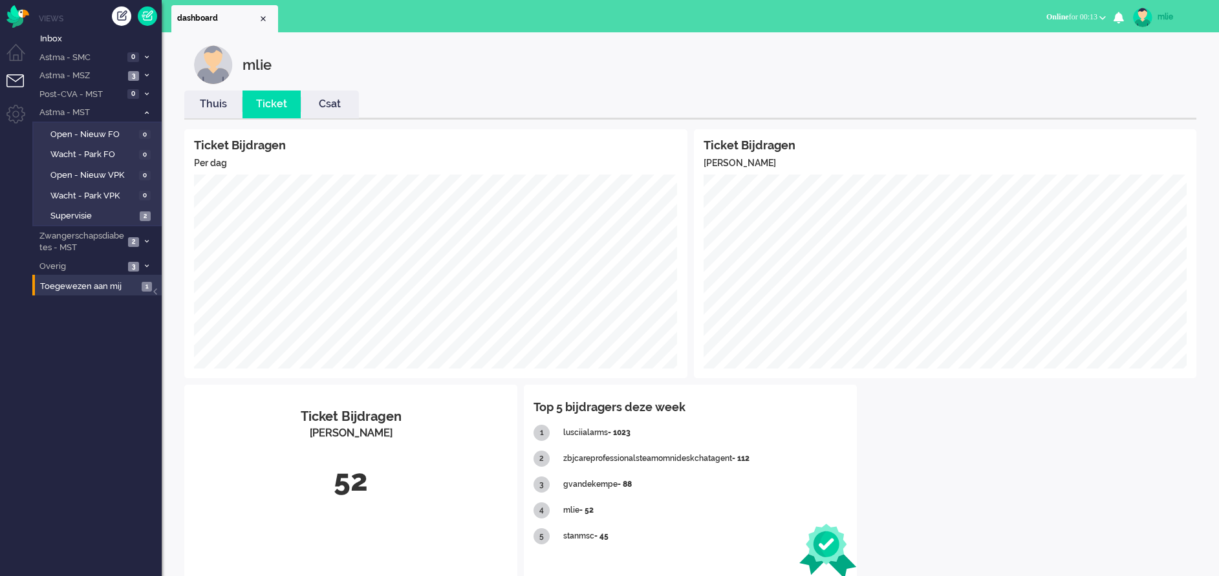
click at [207, 98] on link "Thuis" at bounding box center [213, 104] width 58 height 15
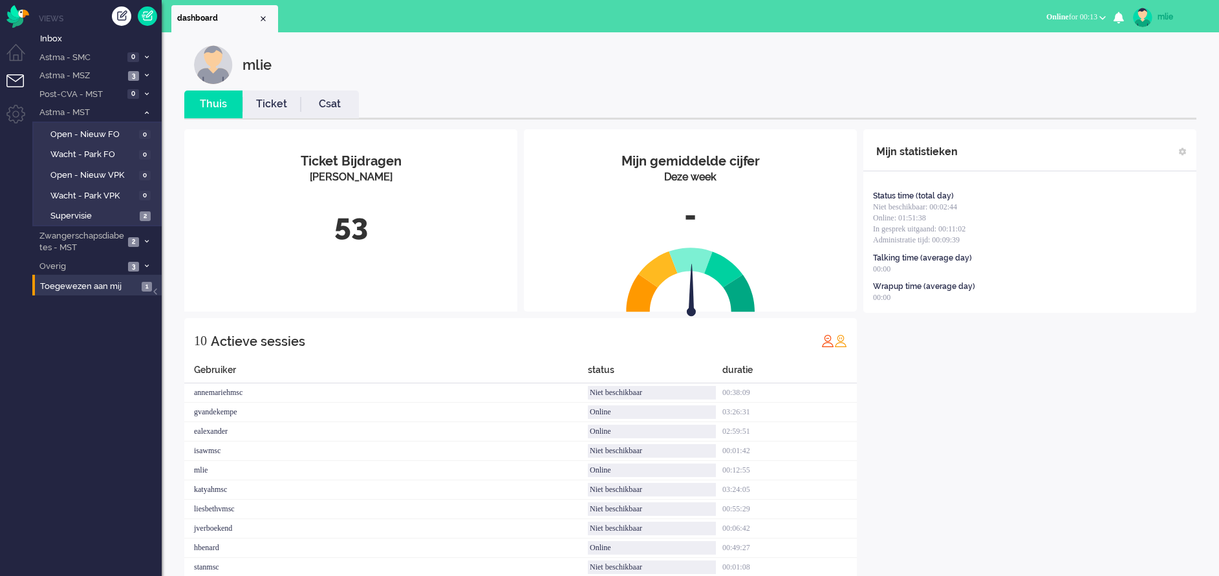
click at [281, 102] on link "Ticket" at bounding box center [272, 104] width 58 height 15
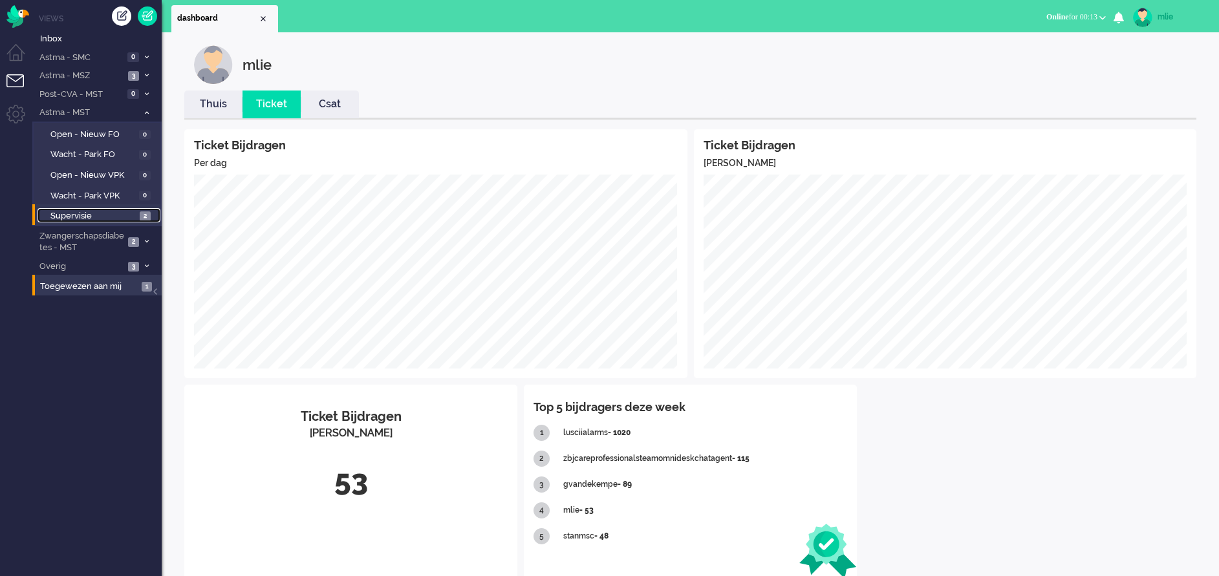
click at [64, 211] on span "Supervisie" at bounding box center [93, 216] width 86 height 12
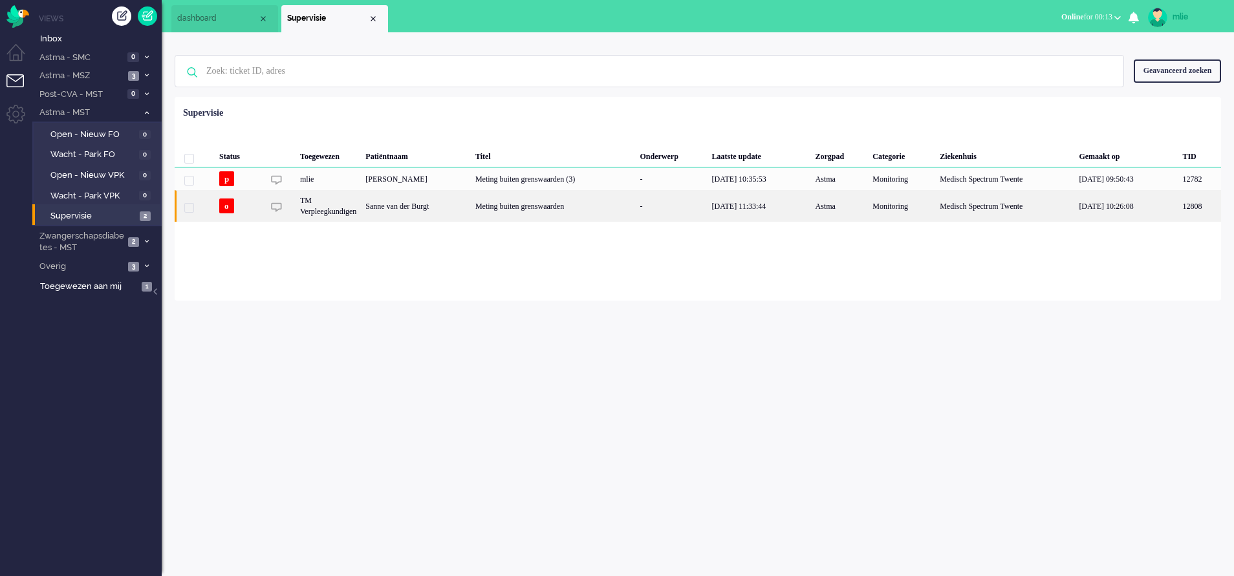
click at [565, 204] on div "Meting buiten grenswaarden" at bounding box center [553, 206] width 165 height 32
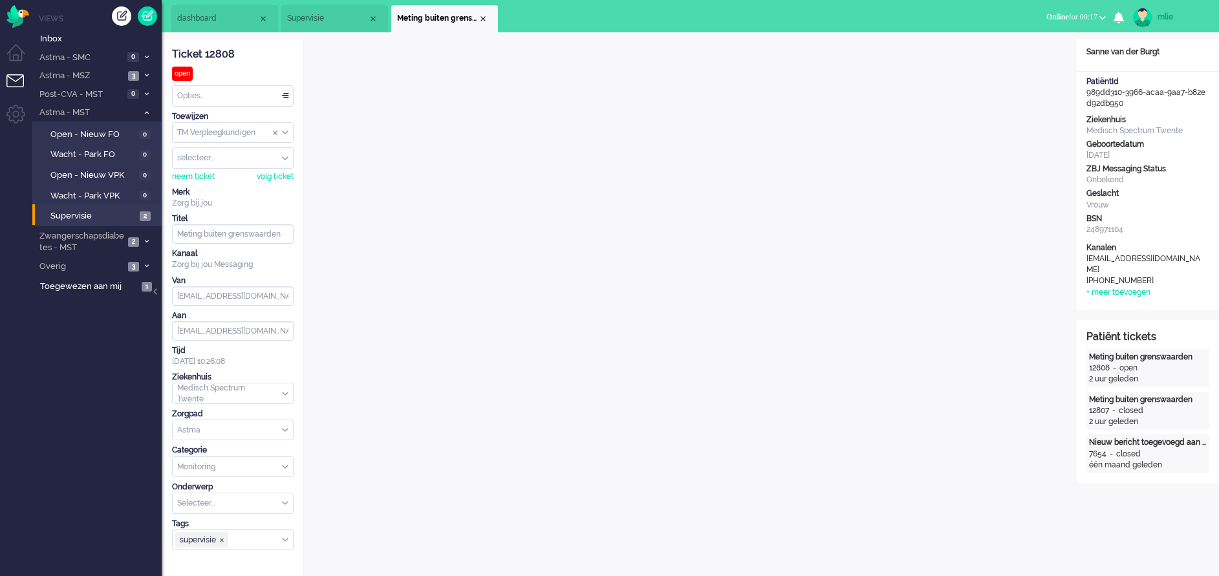
click at [212, 21] on span "dashboard" at bounding box center [217, 18] width 81 height 11
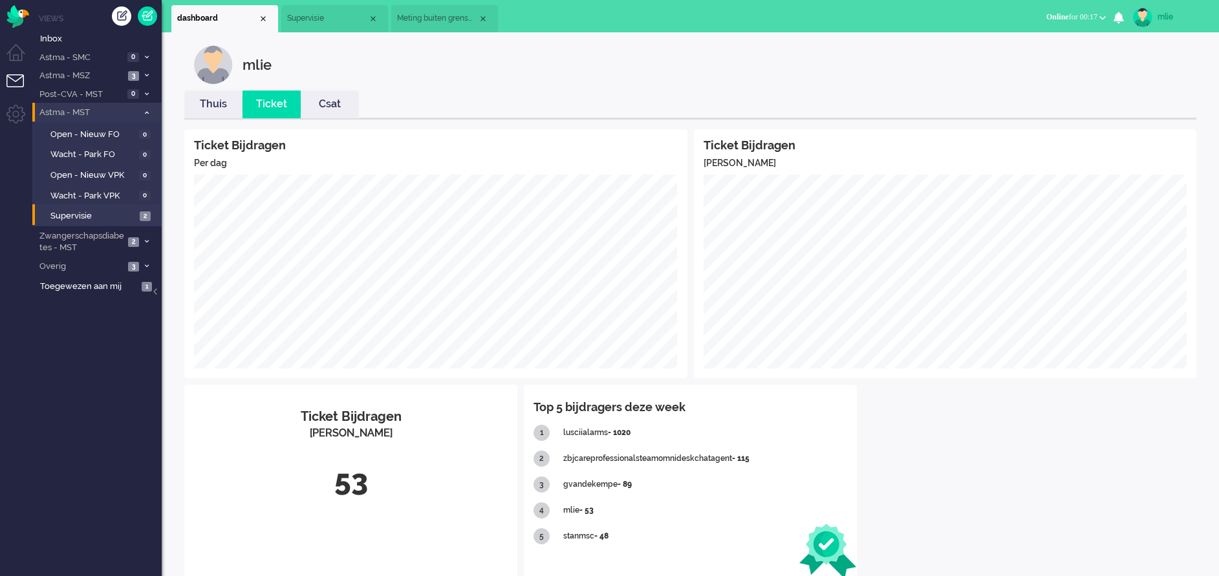
click at [147, 113] on icon at bounding box center [147, 113] width 4 height 5
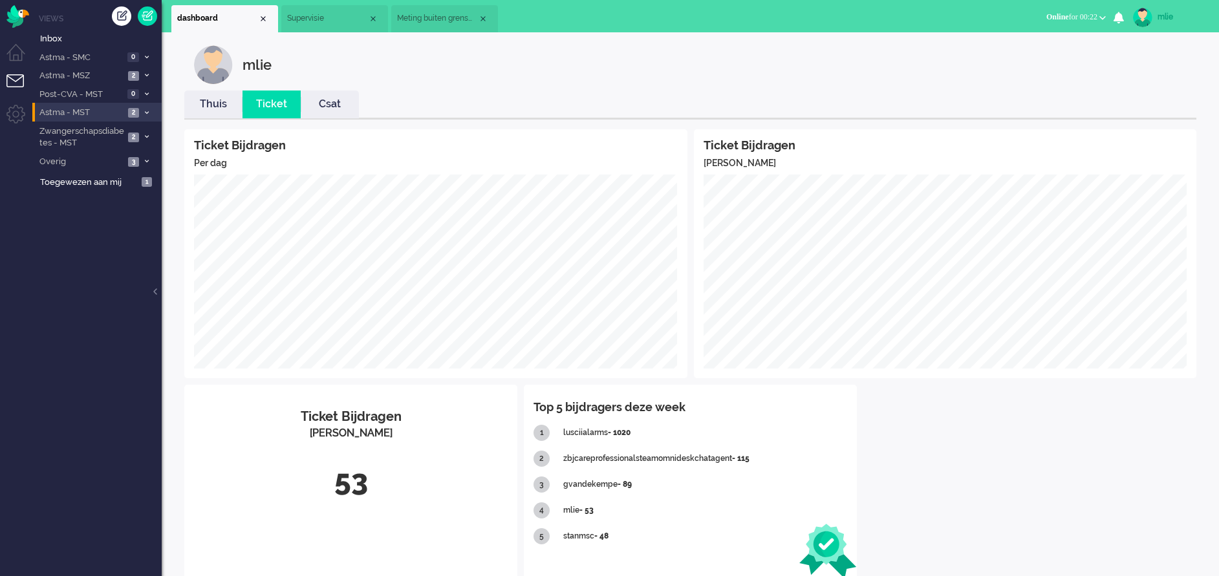
click at [317, 25] on li "Supervisie" at bounding box center [334, 18] width 107 height 27
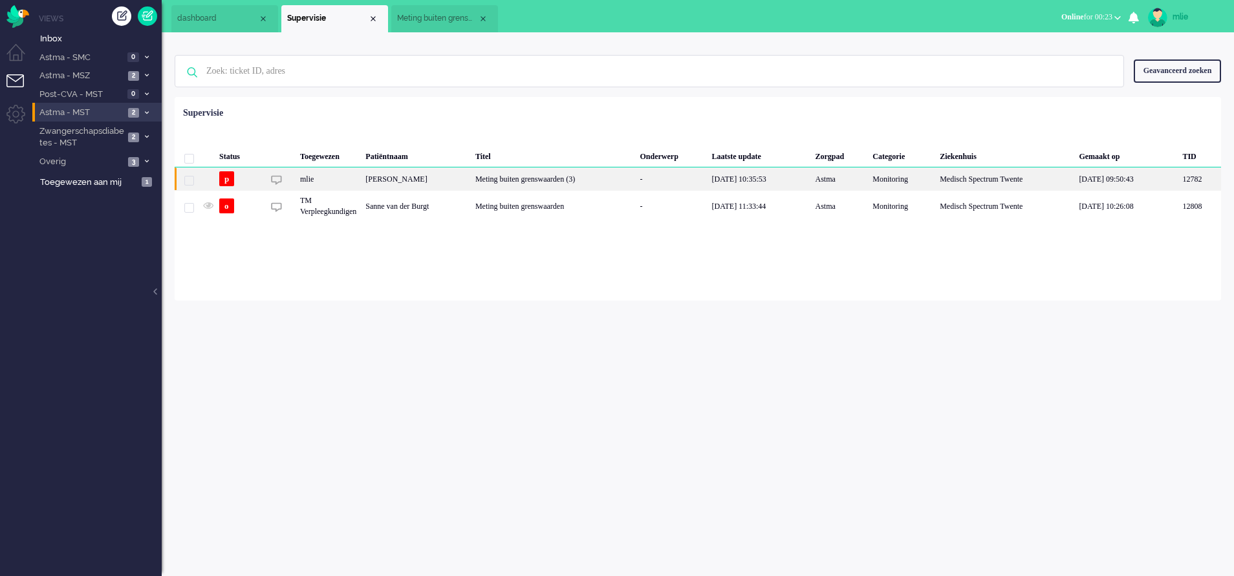
click at [755, 177] on div "[DATE] 10:35:53" at bounding box center [758, 178] width 103 height 23
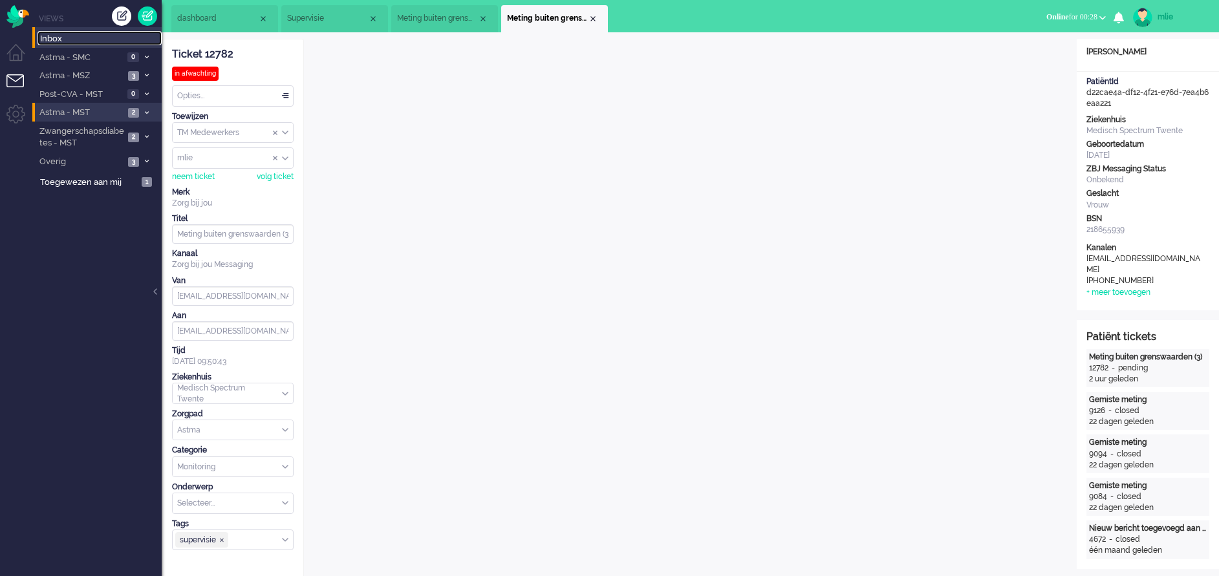
click at [53, 39] on span "Inbox" at bounding box center [101, 39] width 122 height 12
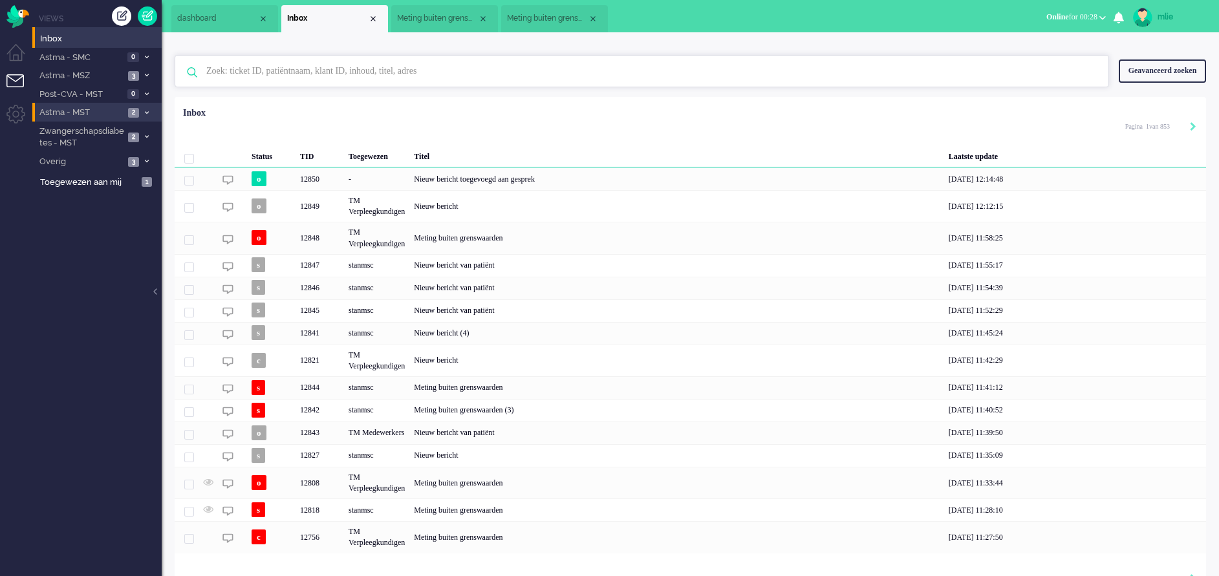
click at [259, 67] on input "text" at bounding box center [644, 71] width 894 height 31
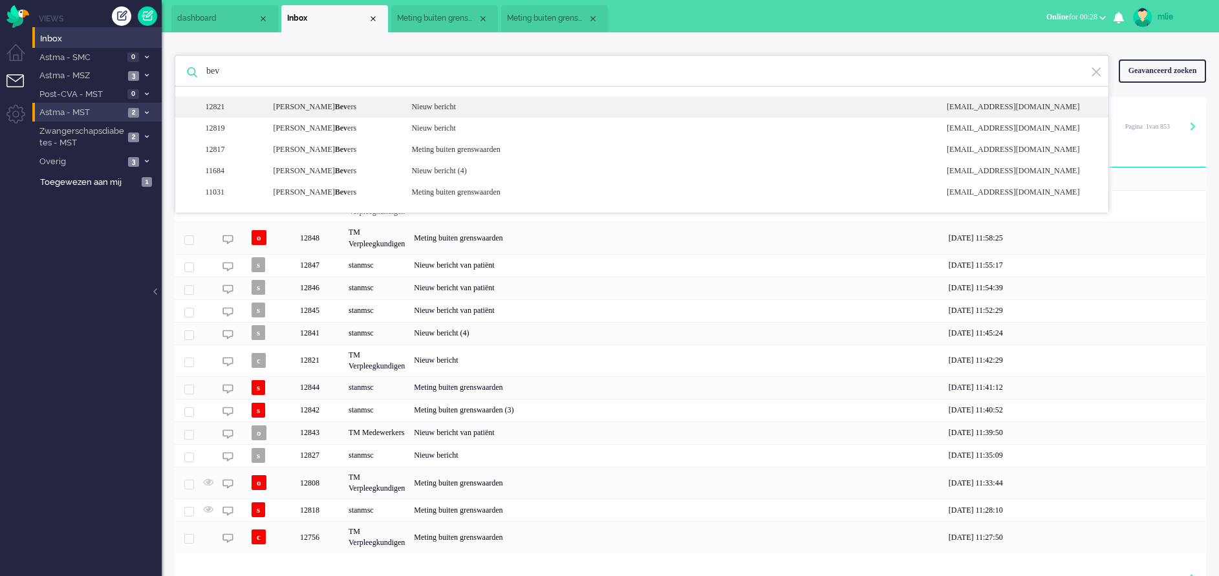
type input "bev"
click at [444, 108] on div "Nieuw bericht" at bounding box center [669, 107] width 535 height 11
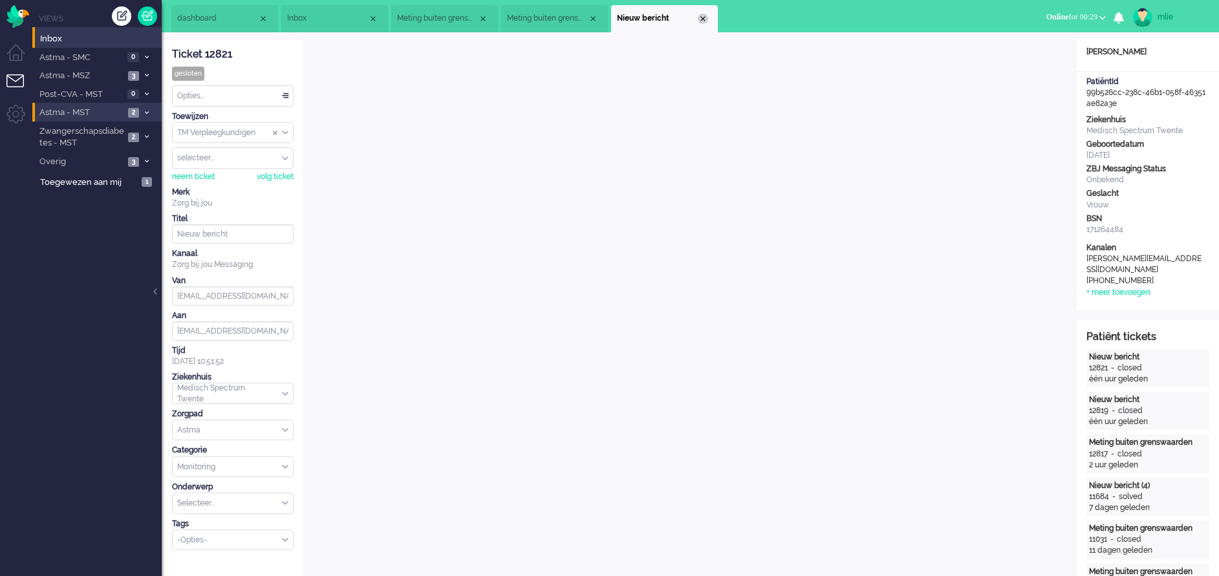
click at [699, 19] on div "Close tab" at bounding box center [703, 19] width 10 height 10
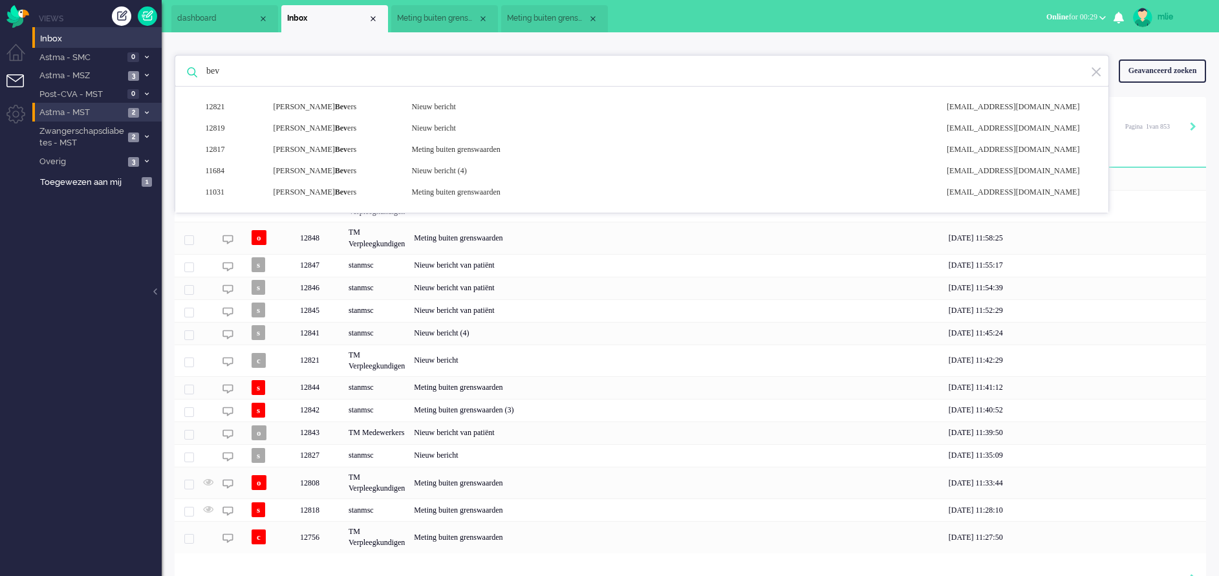
click at [539, 22] on span "Meting buiten grenswaarden (3)" at bounding box center [547, 18] width 81 height 11
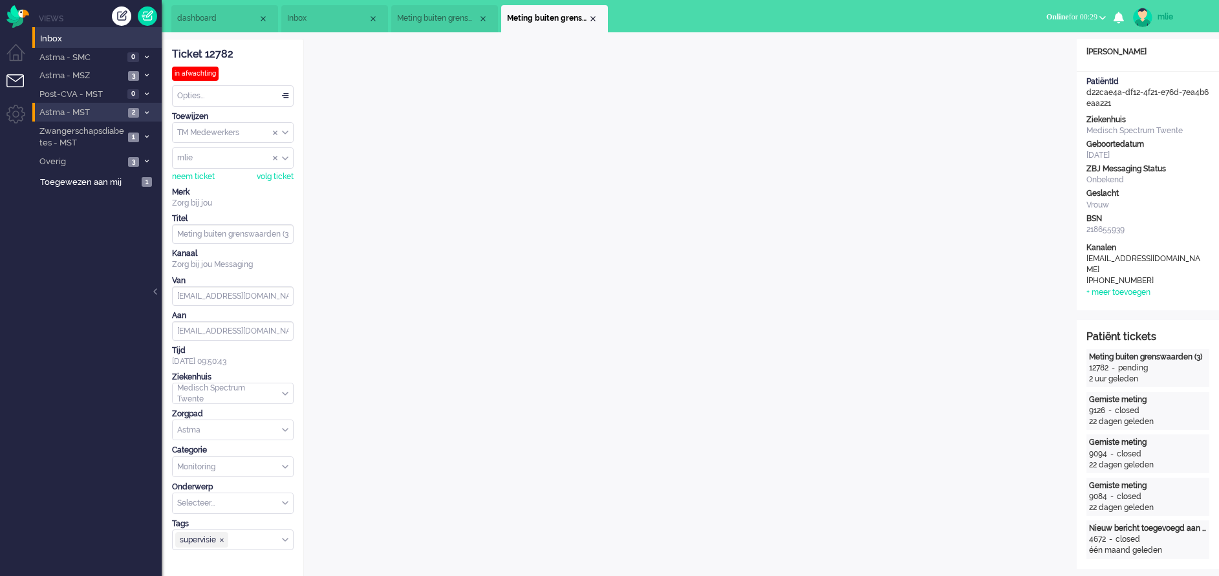
click at [286, 96] on div "Opties..." at bounding box center [233, 96] width 120 height 20
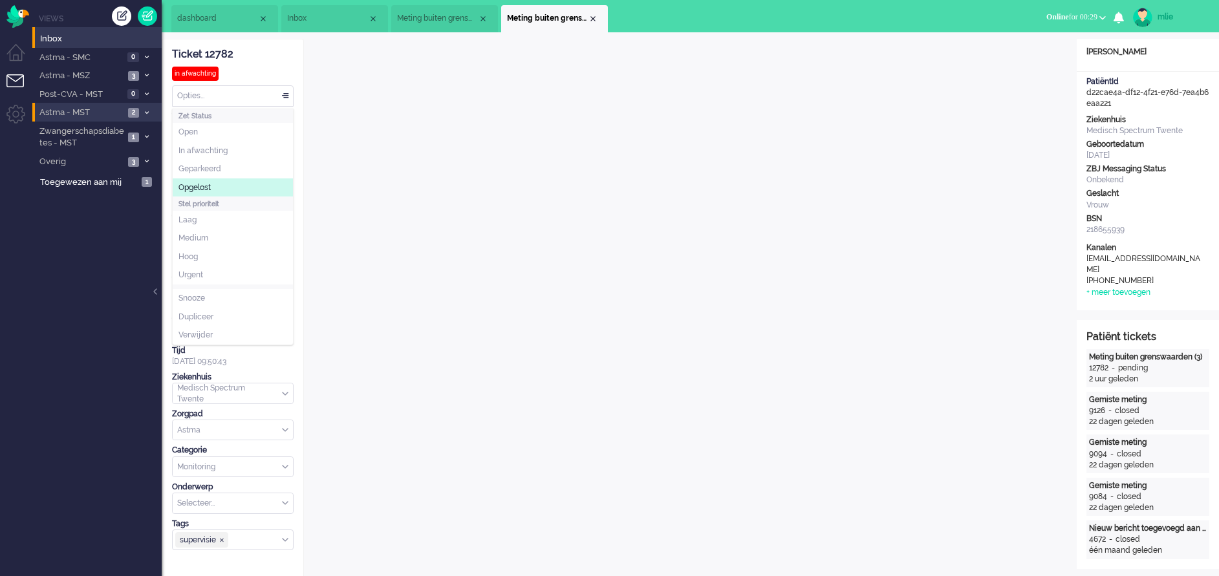
click at [204, 191] on span "Opgelost" at bounding box center [194, 187] width 32 height 11
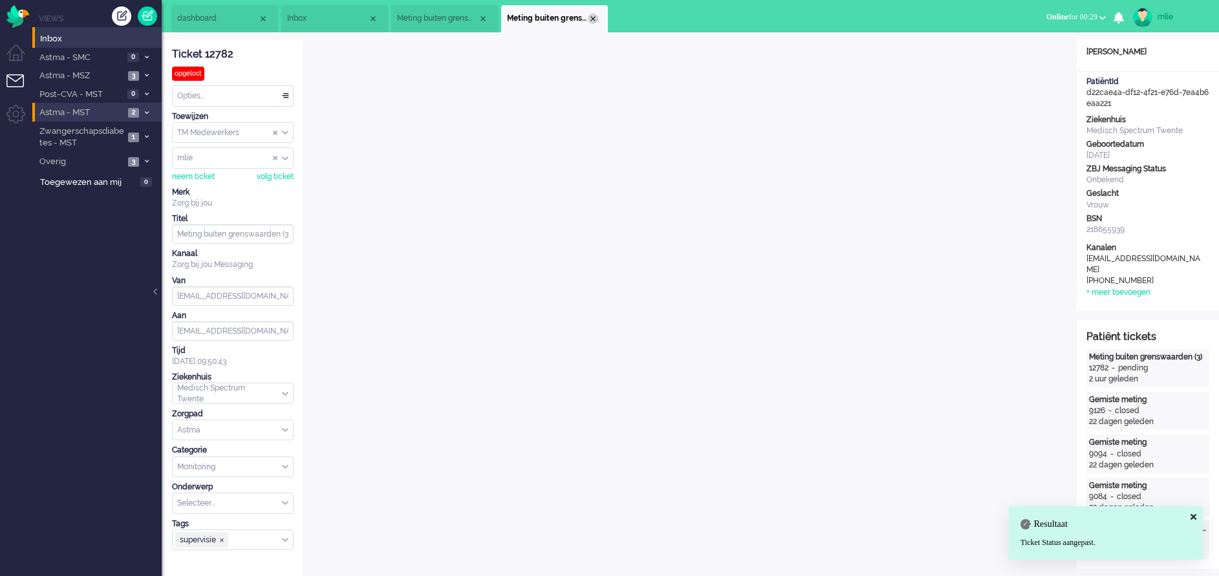
click at [594, 17] on div "Close tab" at bounding box center [593, 19] width 10 height 10
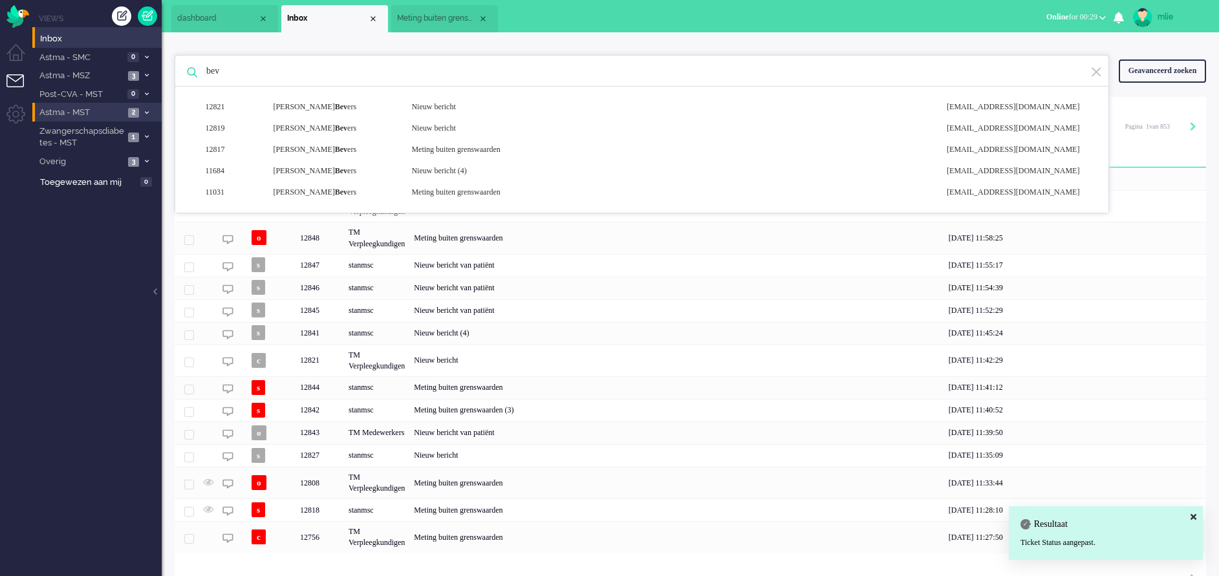
click at [437, 19] on span "Meting buiten grenswaarden" at bounding box center [437, 18] width 81 height 11
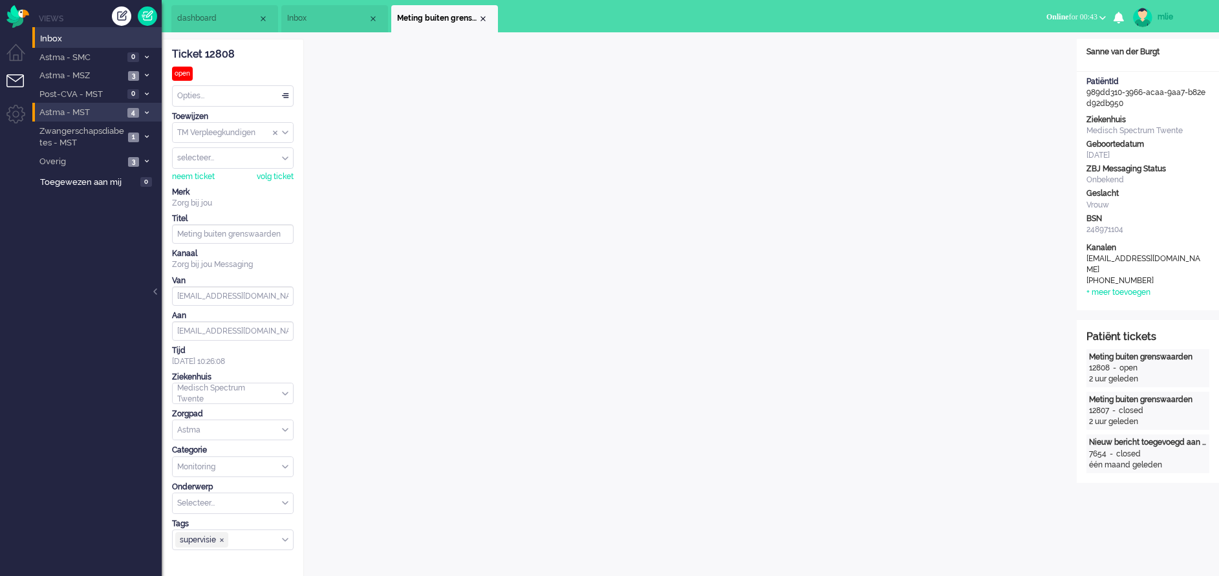
click at [70, 111] on span "Astma - MST" at bounding box center [81, 113] width 86 height 12
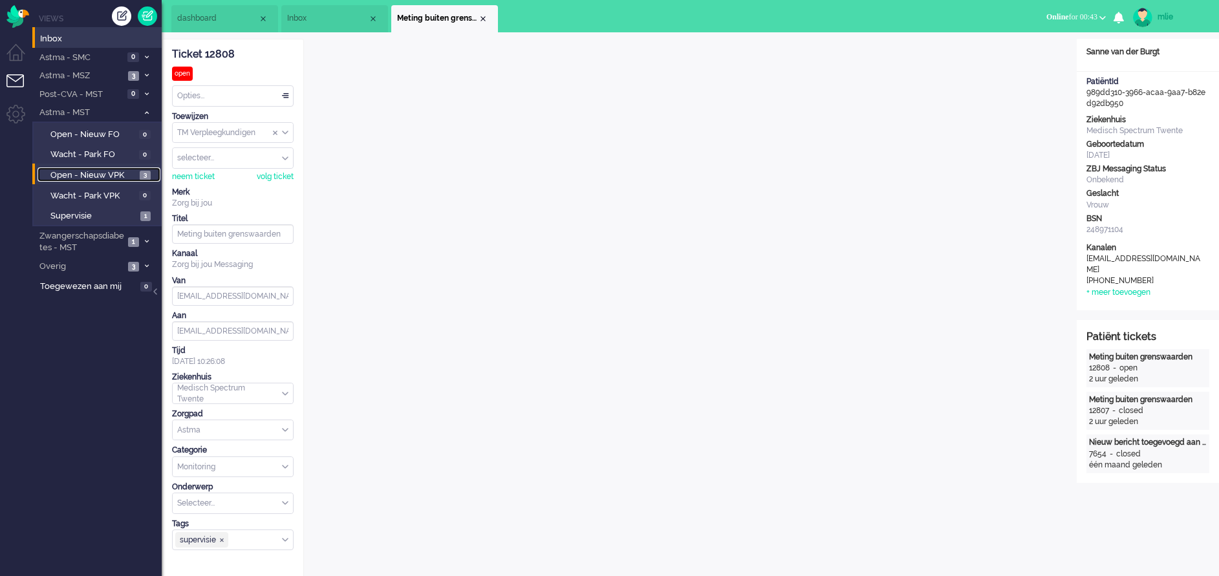
click at [87, 171] on span "Open - Nieuw VPK" at bounding box center [93, 175] width 86 height 12
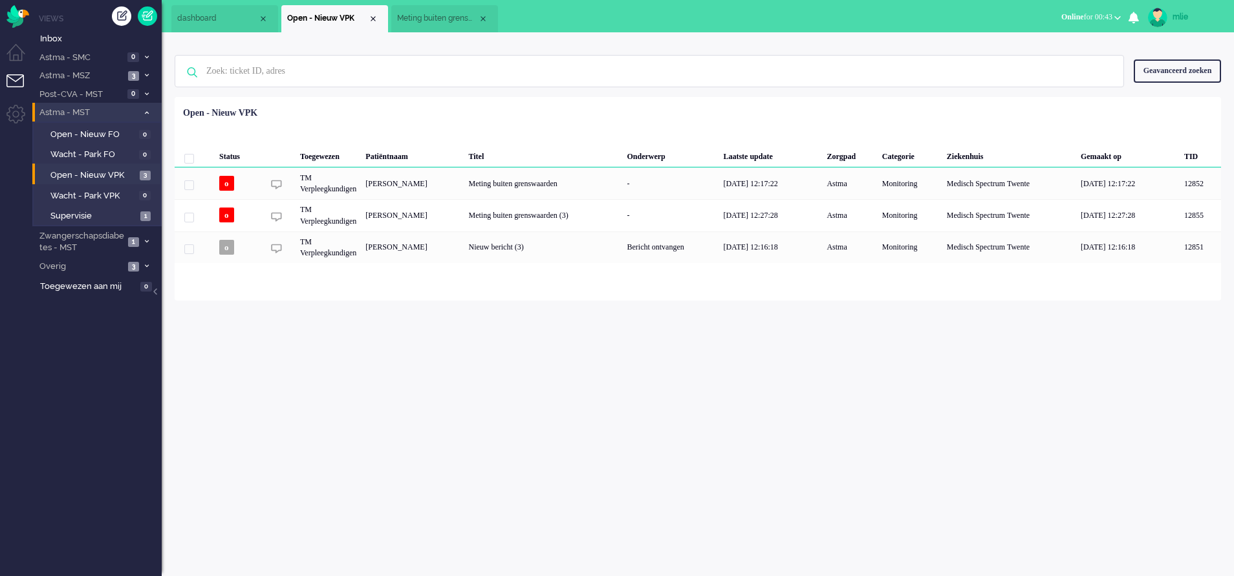
click at [145, 108] on li "Astma - MST 4" at bounding box center [96, 112] width 129 height 19
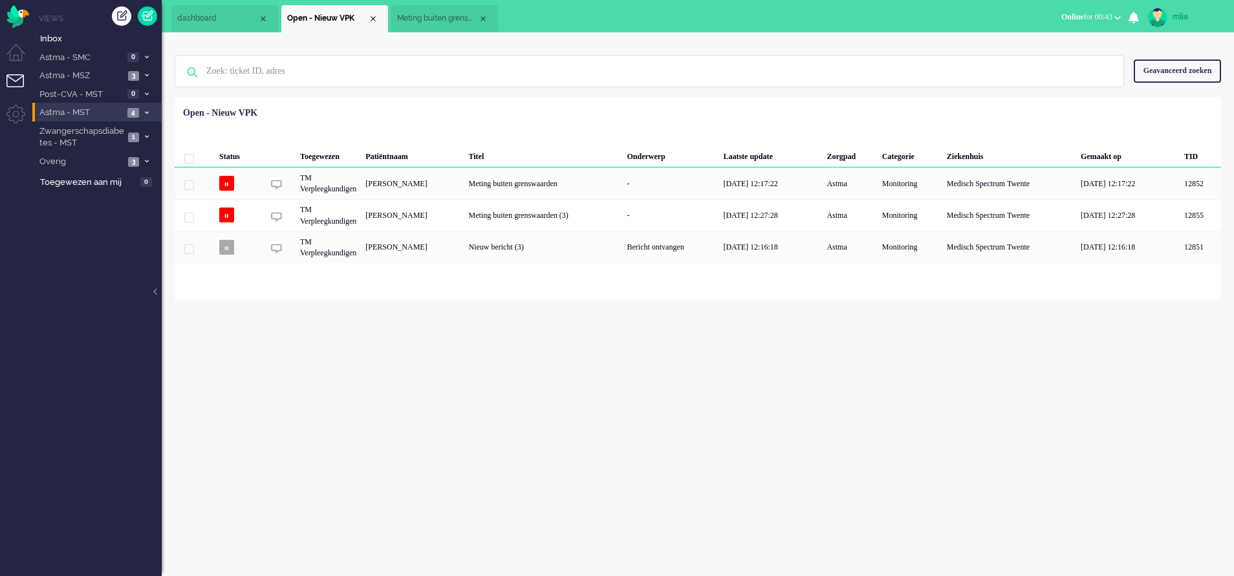
click at [142, 108] on li "Astma - MST 4" at bounding box center [96, 112] width 129 height 19
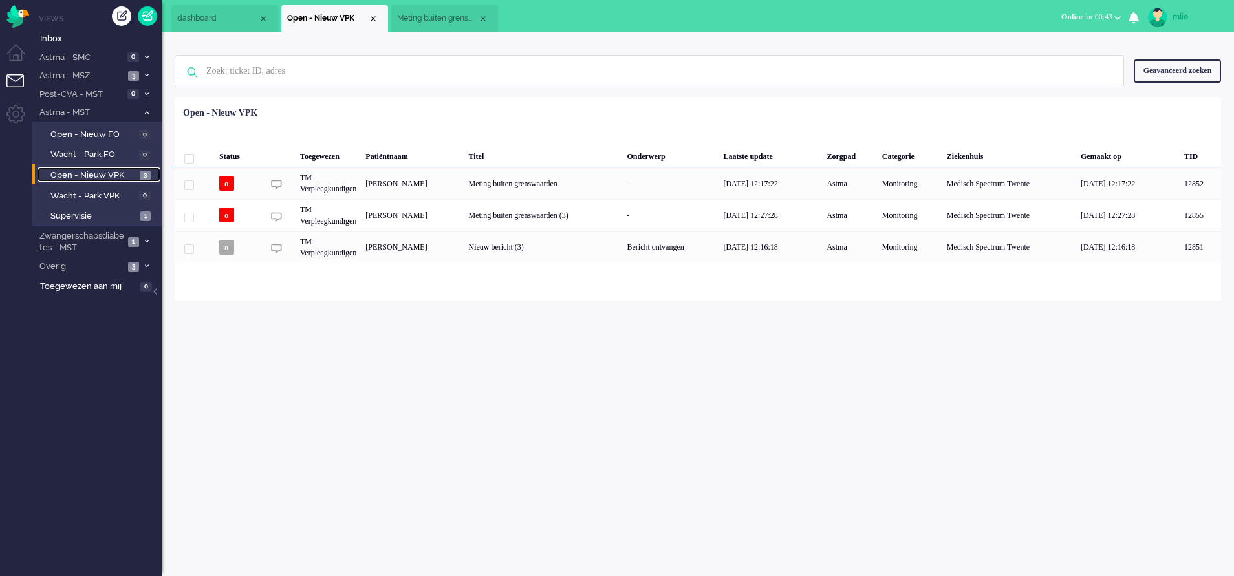
click at [79, 175] on span "Open - Nieuw VPK" at bounding box center [93, 175] width 86 height 12
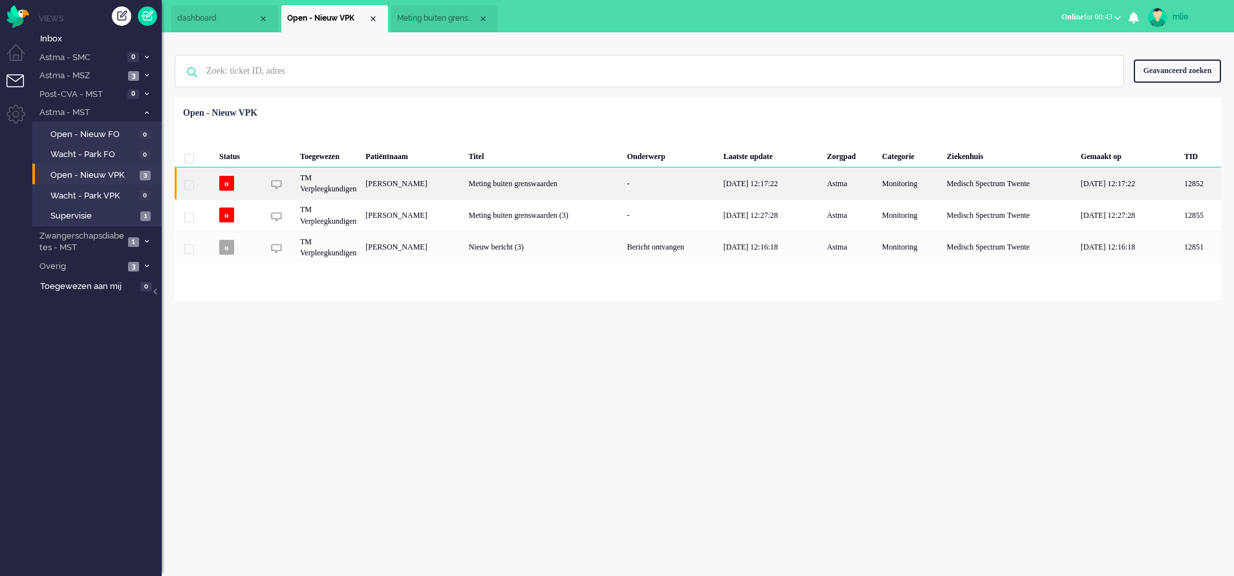
click at [789, 185] on div "[DATE] 12:17:22" at bounding box center [769, 183] width 103 height 32
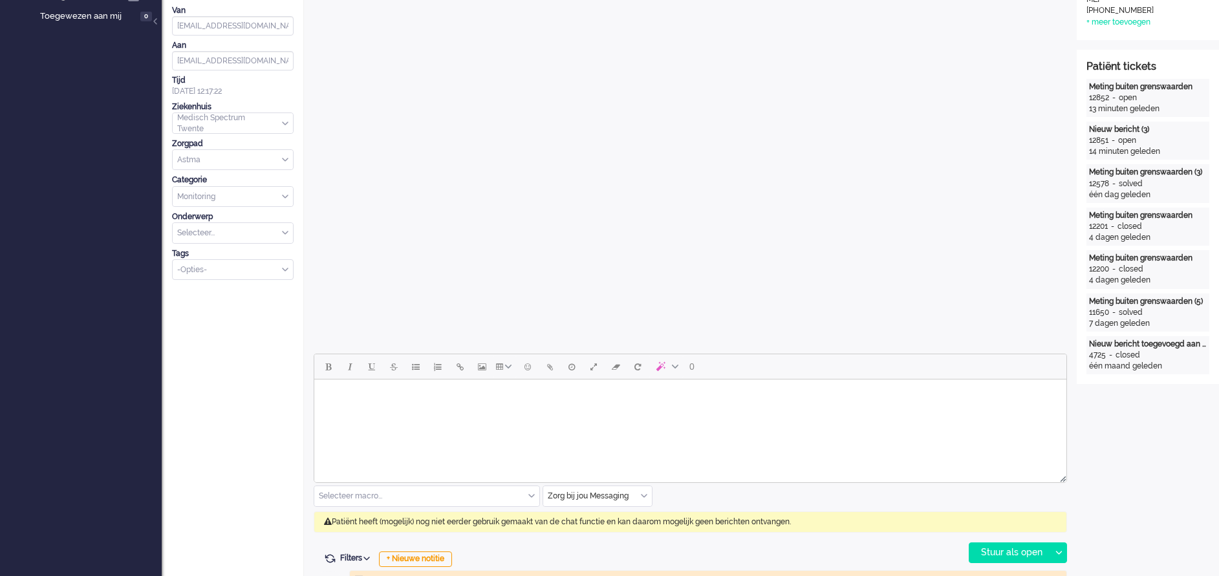
scroll to position [291, 0]
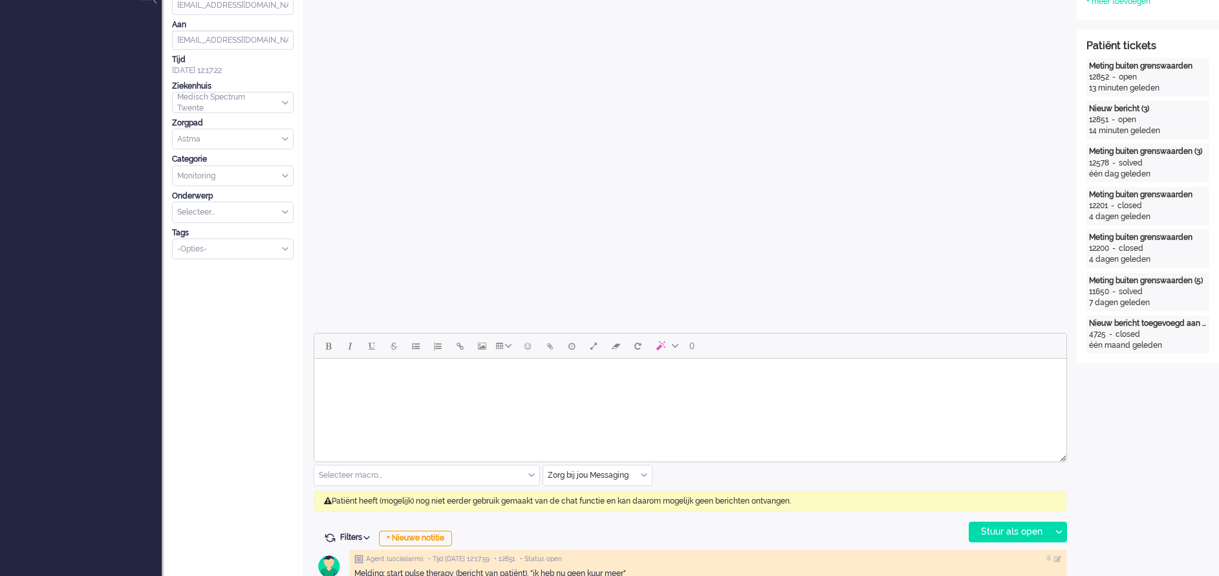
click at [642, 383] on div "Zorg bij jou Messaging" at bounding box center [597, 476] width 109 height 20
click at [592, 383] on span "uitgaand telefoon" at bounding box center [581, 513] width 64 height 11
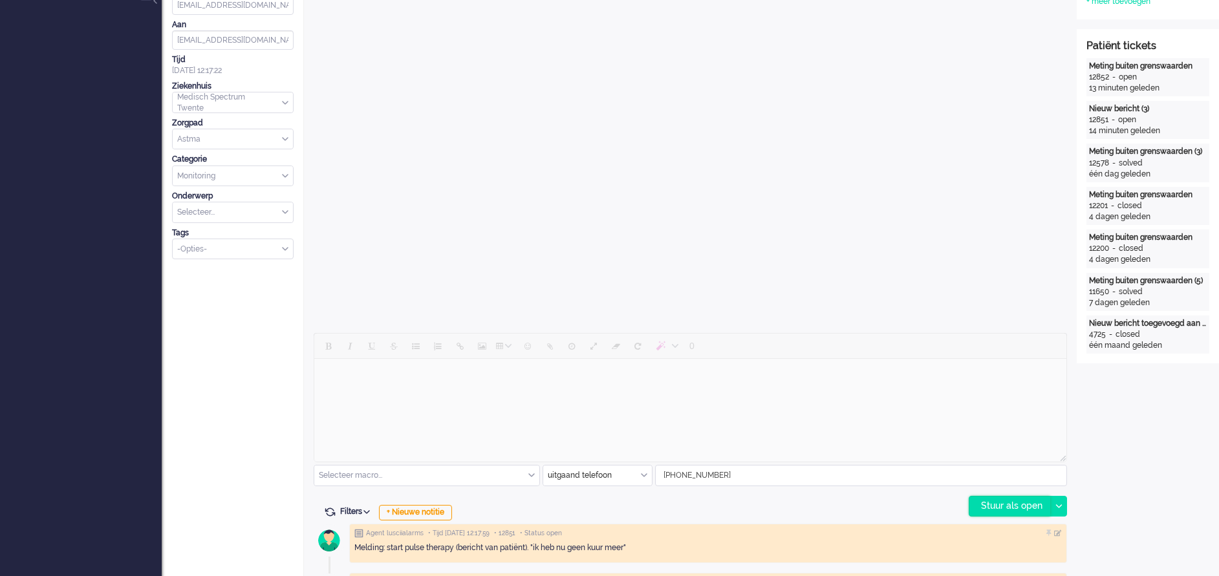
click at [812, 383] on div "Stuur als open" at bounding box center [1009, 506] width 81 height 19
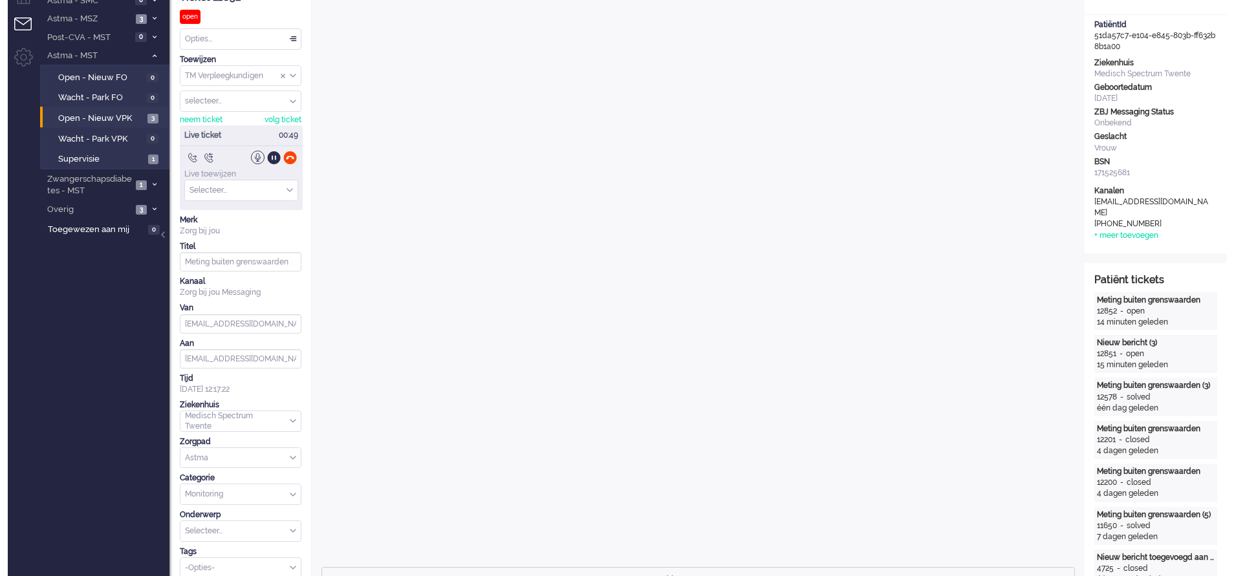
scroll to position [0, 0]
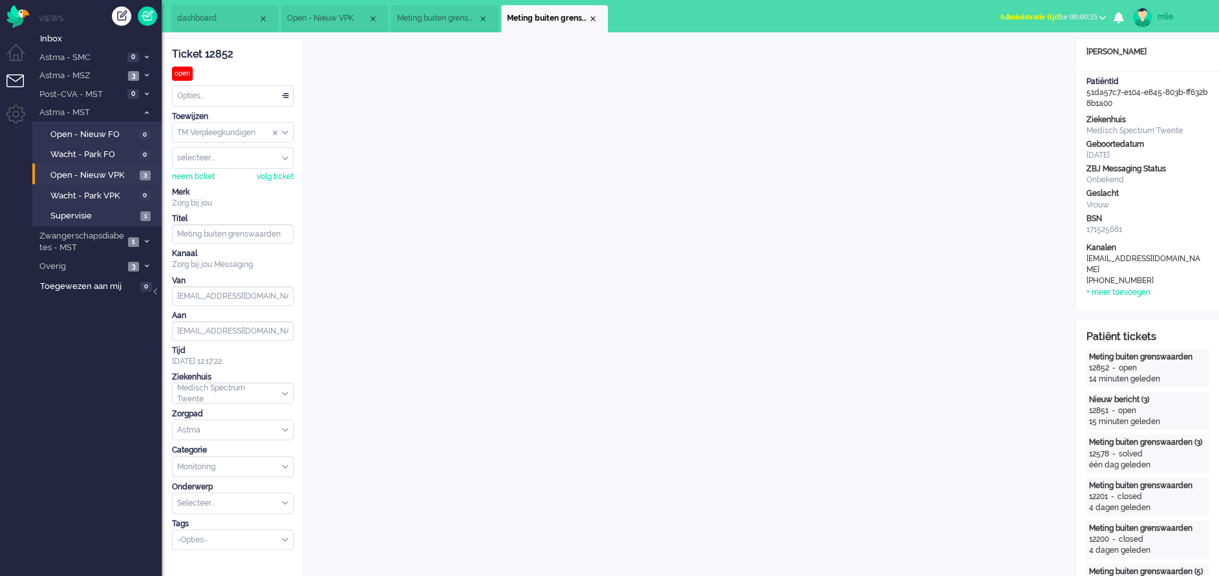
click at [287, 96] on div "Opties..." at bounding box center [233, 96] width 120 height 20
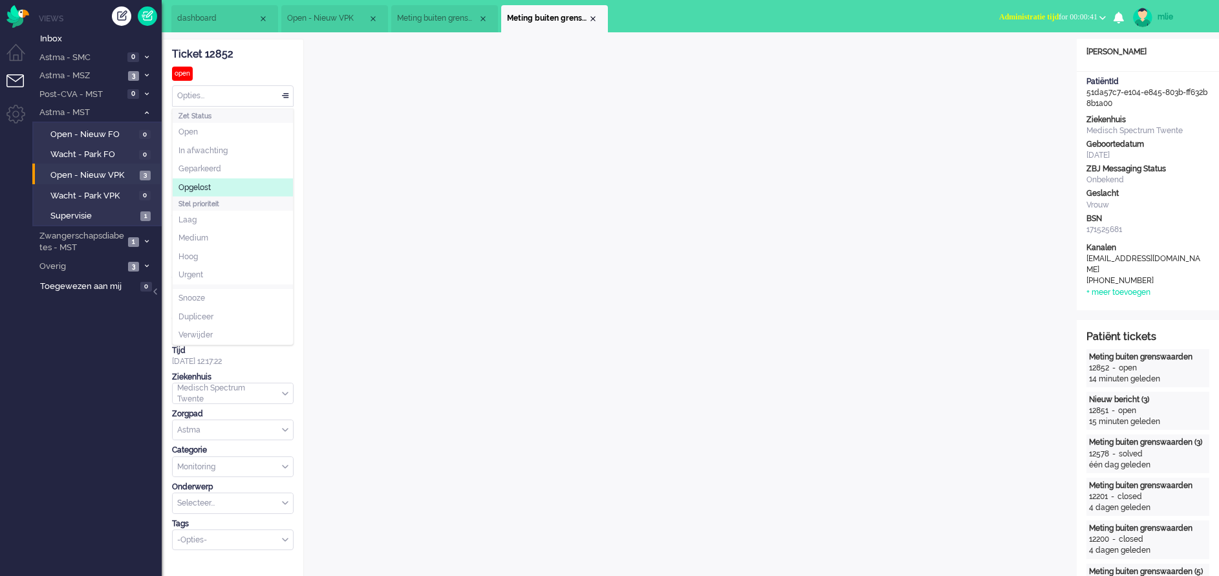
click at [217, 187] on li "Opgelost" at bounding box center [233, 187] width 120 height 19
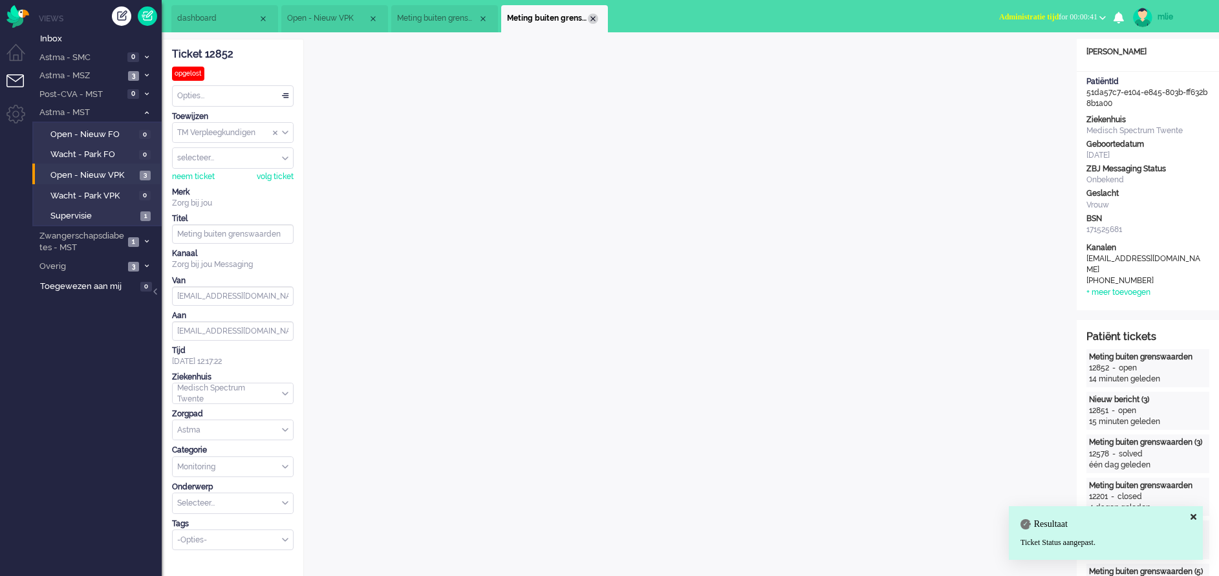
click at [594, 23] on div "Close tab" at bounding box center [593, 19] width 10 height 10
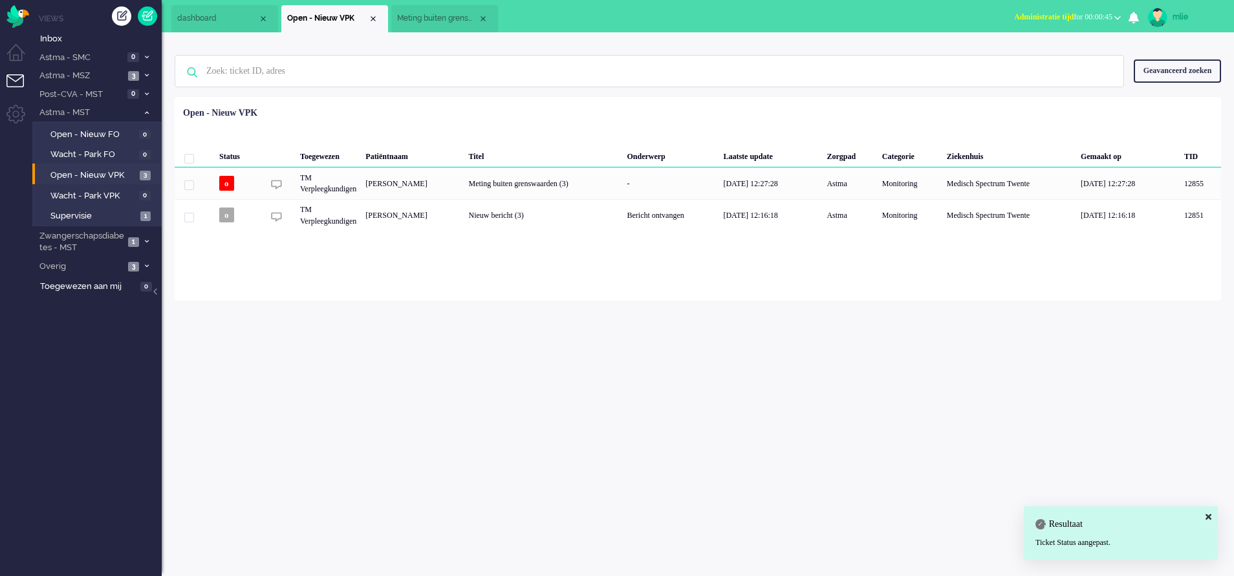
click at [439, 16] on span "Meting buiten grenswaarden" at bounding box center [437, 18] width 81 height 11
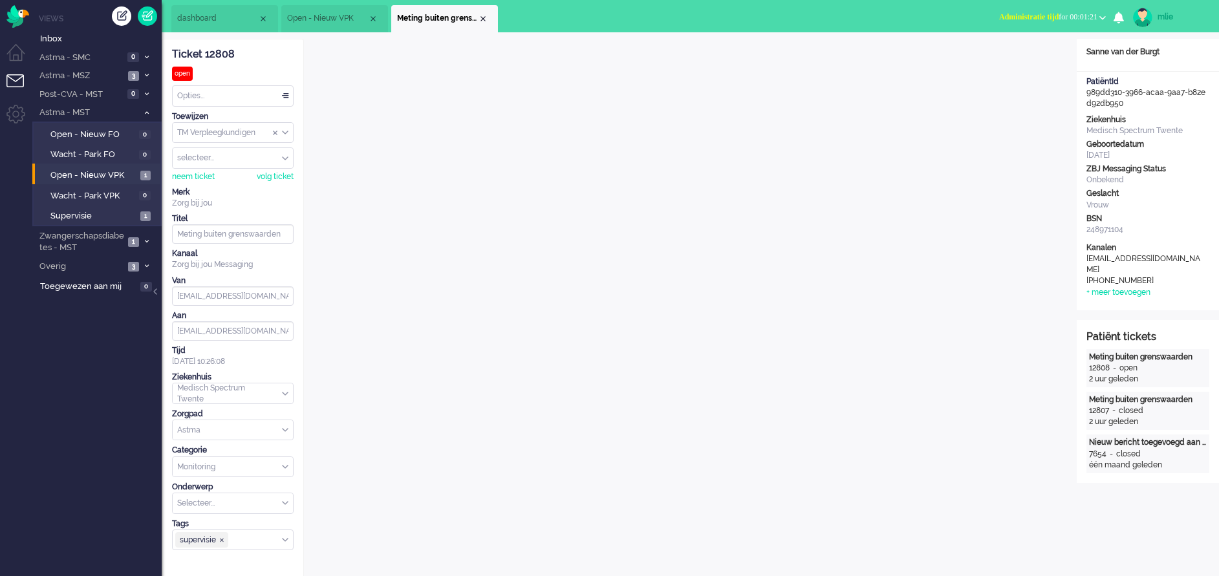
click at [286, 94] on div "Opties..." at bounding box center [233, 96] width 120 height 20
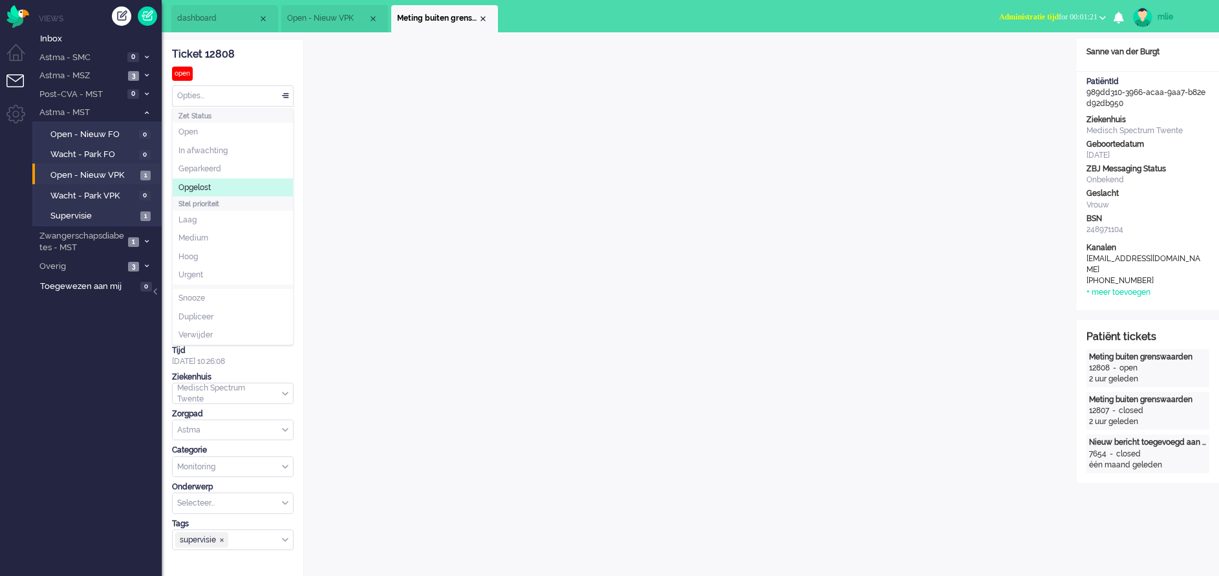
click at [215, 189] on li "Opgelost" at bounding box center [233, 187] width 120 height 19
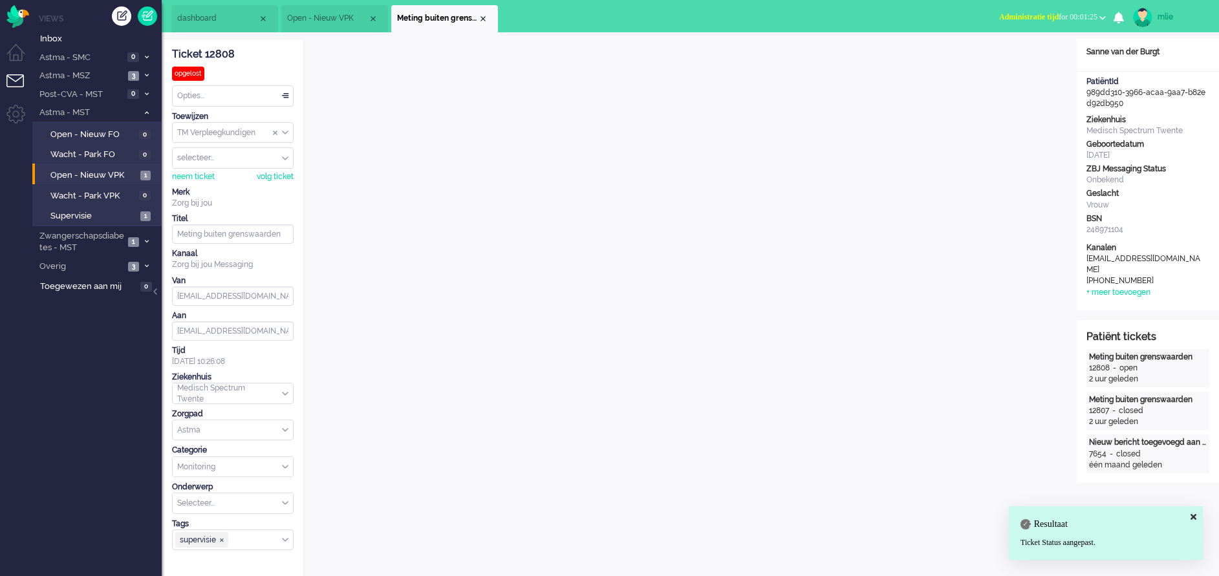
click at [812, 17] on span "Administratie tijd for 00:01:25" at bounding box center [1048, 16] width 98 height 9
click at [812, 55] on label "Online" at bounding box center [1052, 57] width 102 height 11
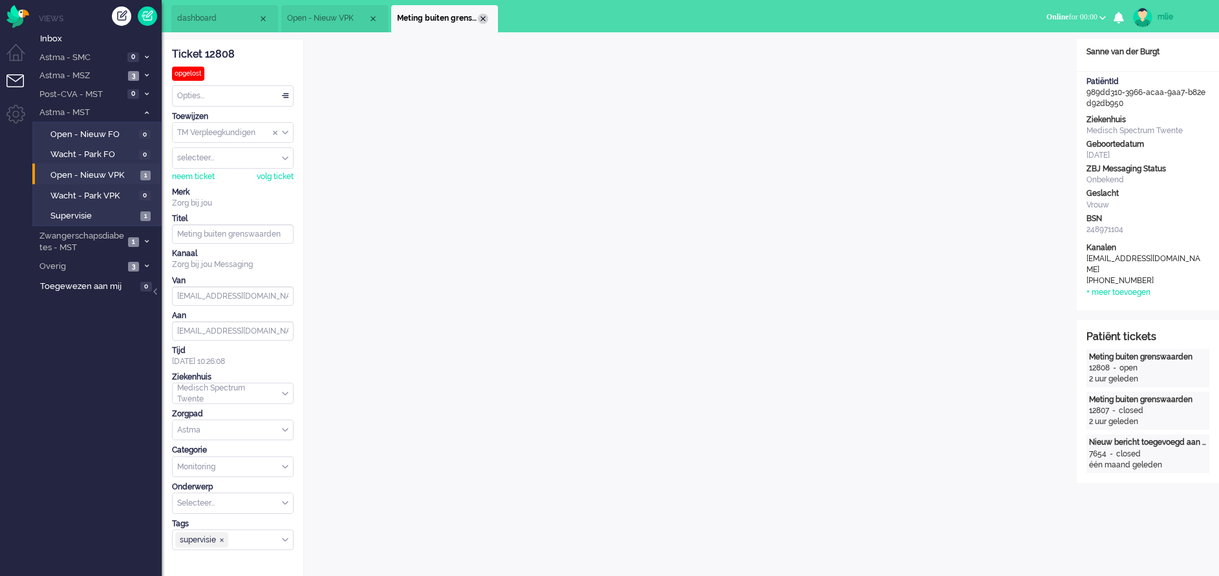
click at [483, 22] on div "Close tab" at bounding box center [483, 19] width 10 height 10
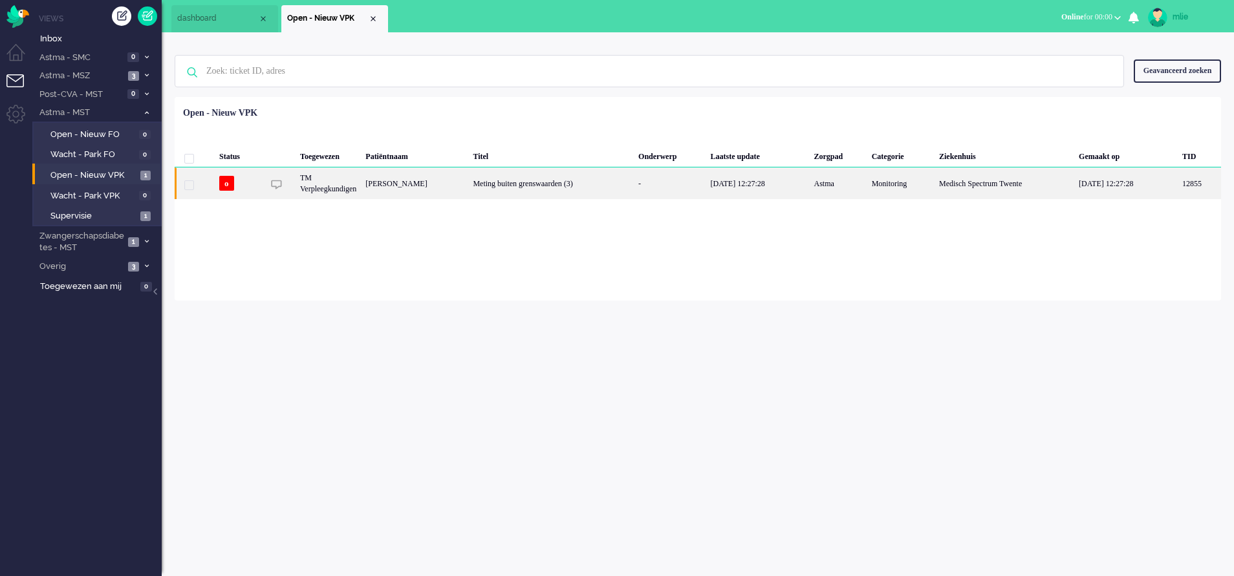
click at [688, 181] on div "-" at bounding box center [670, 183] width 72 height 32
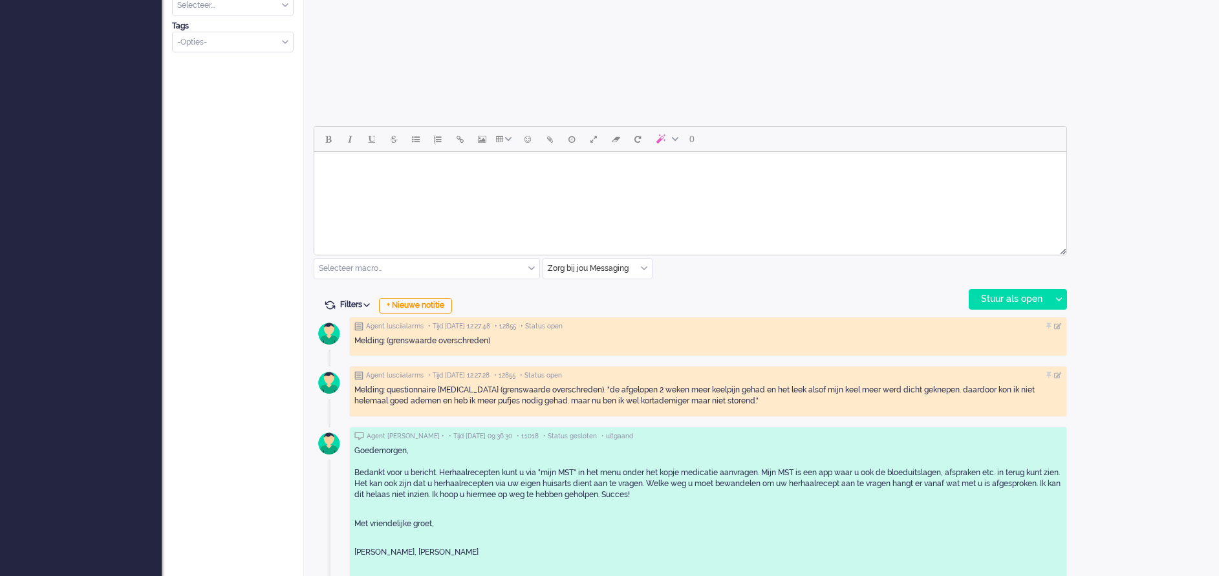
scroll to position [388, 0]
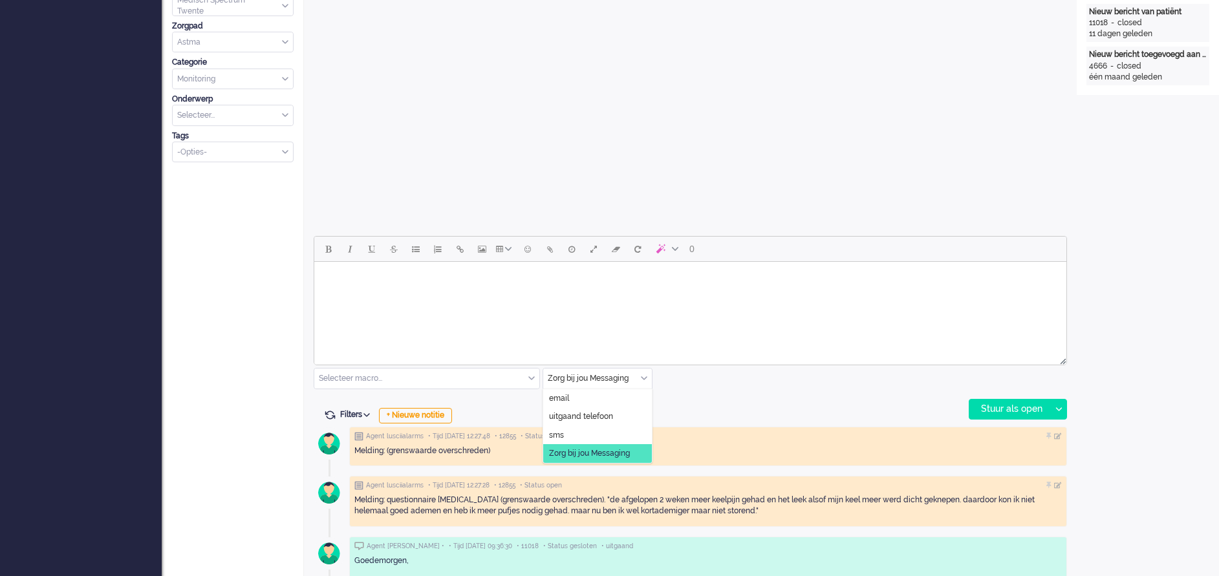
click at [644, 375] on div "Zorg bij jou Messaging" at bounding box center [597, 379] width 109 height 20
click at [588, 383] on span "uitgaand telefoon" at bounding box center [581, 416] width 64 height 11
click at [812, 383] on div "Stuur als open" at bounding box center [1009, 409] width 81 height 19
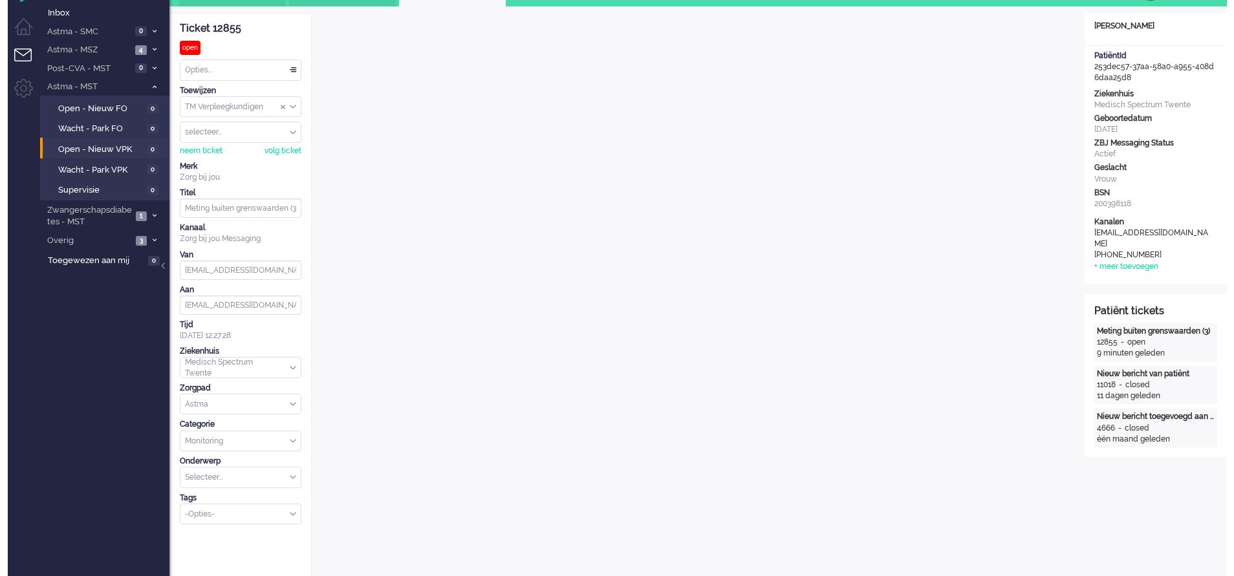
scroll to position [0, 0]
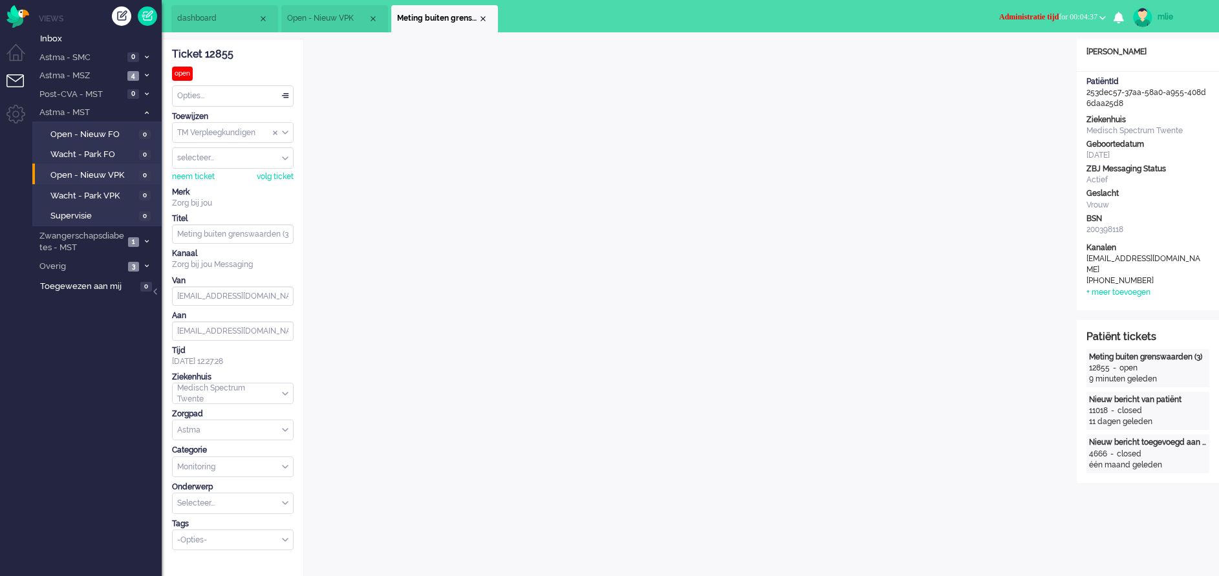
click at [812, 12] on button "Administratie tijd for 00:04:37" at bounding box center [1052, 17] width 122 height 19
click at [812, 58] on label "Online" at bounding box center [1052, 57] width 102 height 11
click at [279, 92] on div "Opties..." at bounding box center [233, 96] width 120 height 20
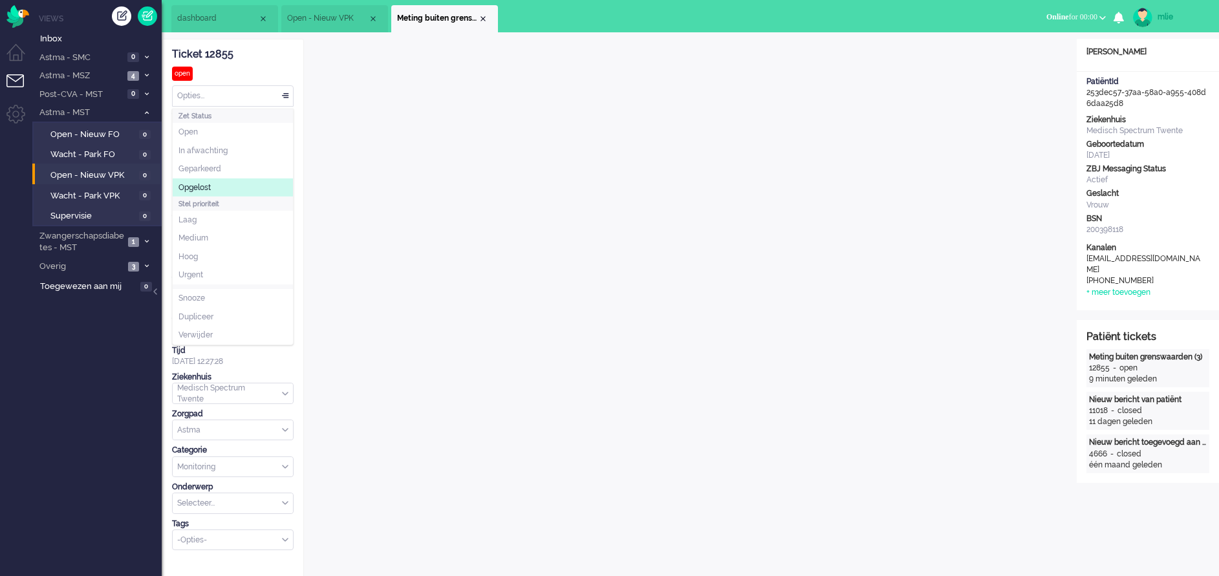
click at [213, 181] on li "Opgelost" at bounding box center [233, 187] width 120 height 19
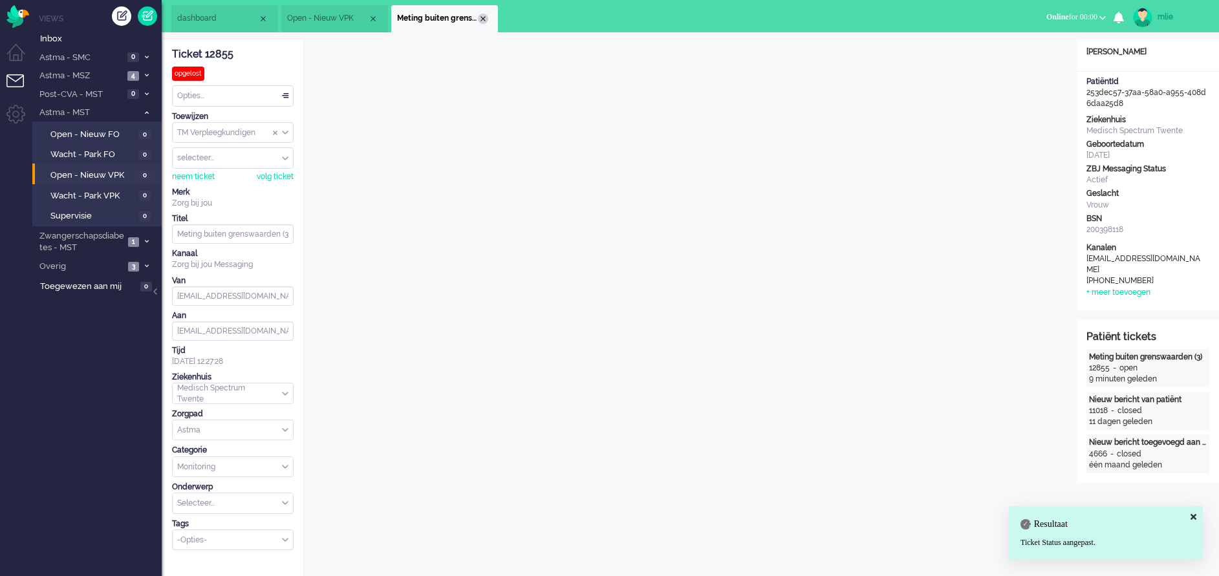
click at [484, 16] on div "Close tab" at bounding box center [483, 19] width 10 height 10
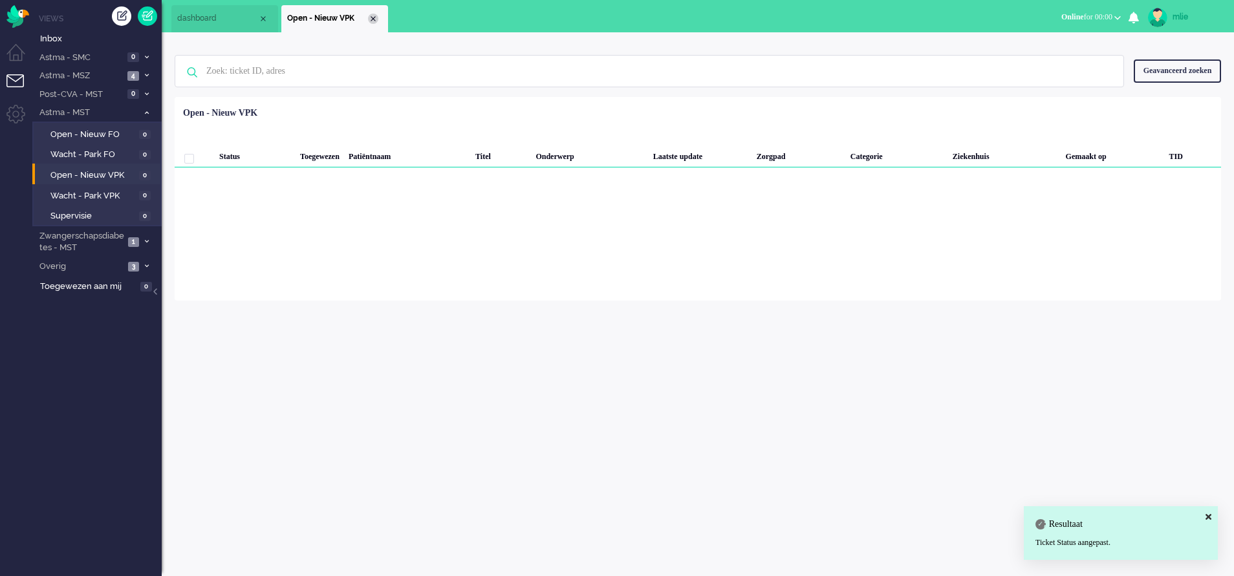
click at [371, 17] on div "Close tab" at bounding box center [373, 19] width 10 height 10
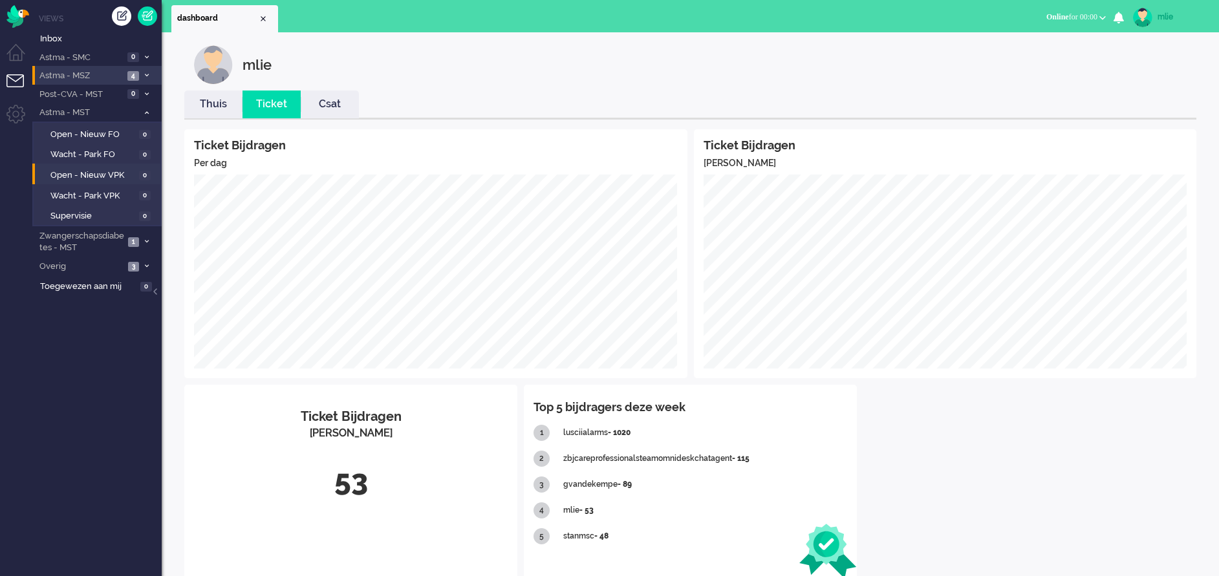
click at [136, 73] on span "4" at bounding box center [133, 76] width 12 height 10
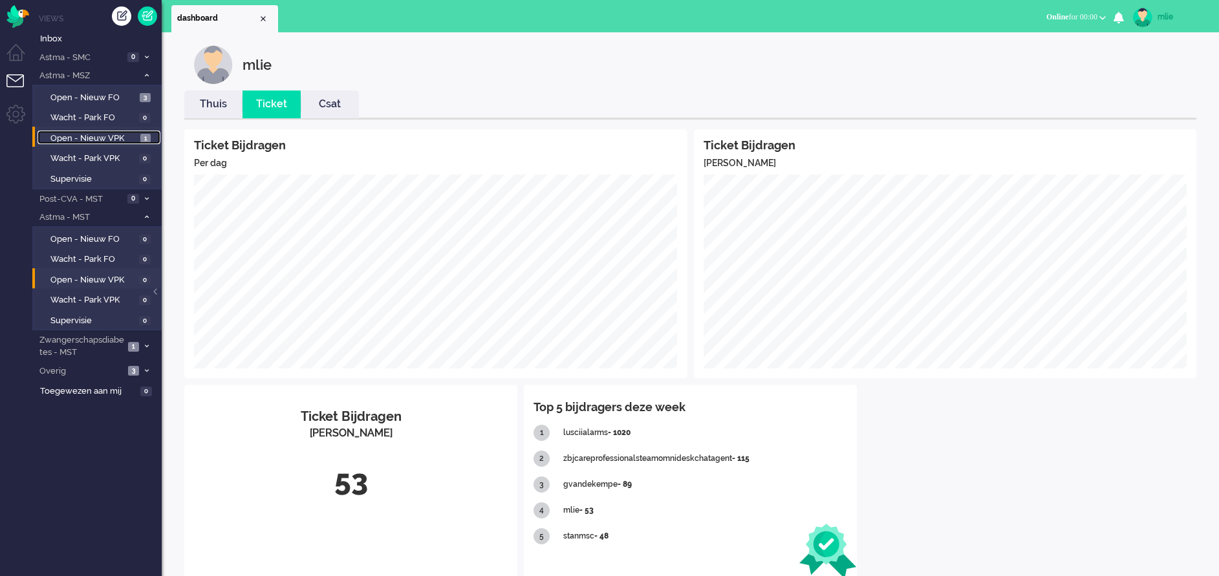
click at [97, 139] on span "Open - Nieuw VPK" at bounding box center [93, 139] width 87 height 12
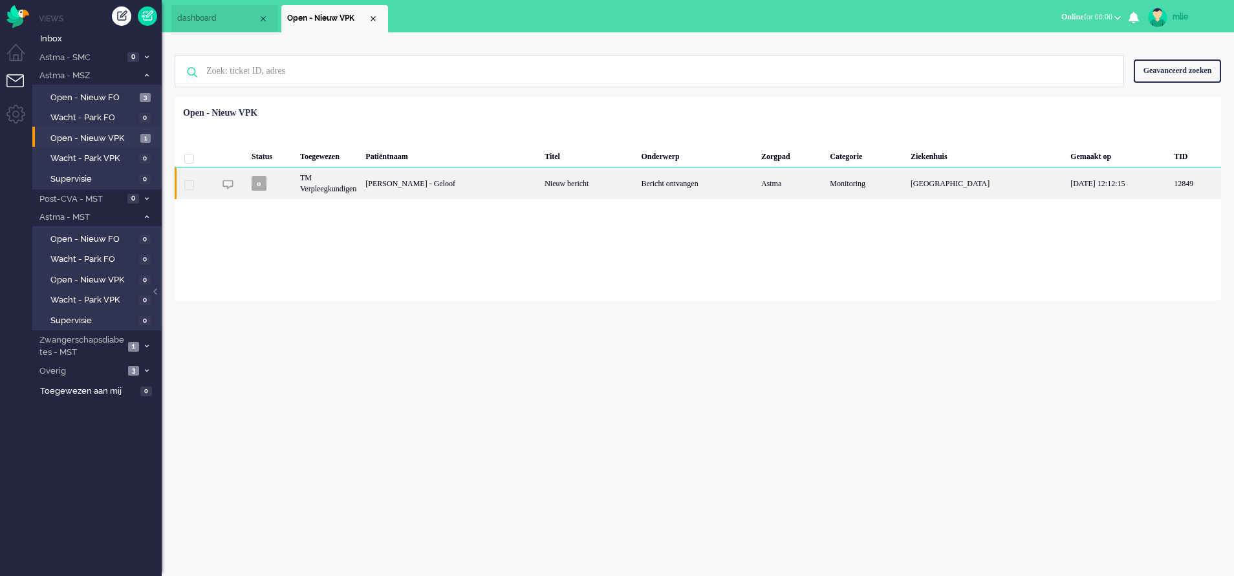
click at [678, 181] on div "Bericht ontvangen" at bounding box center [696, 183] width 120 height 32
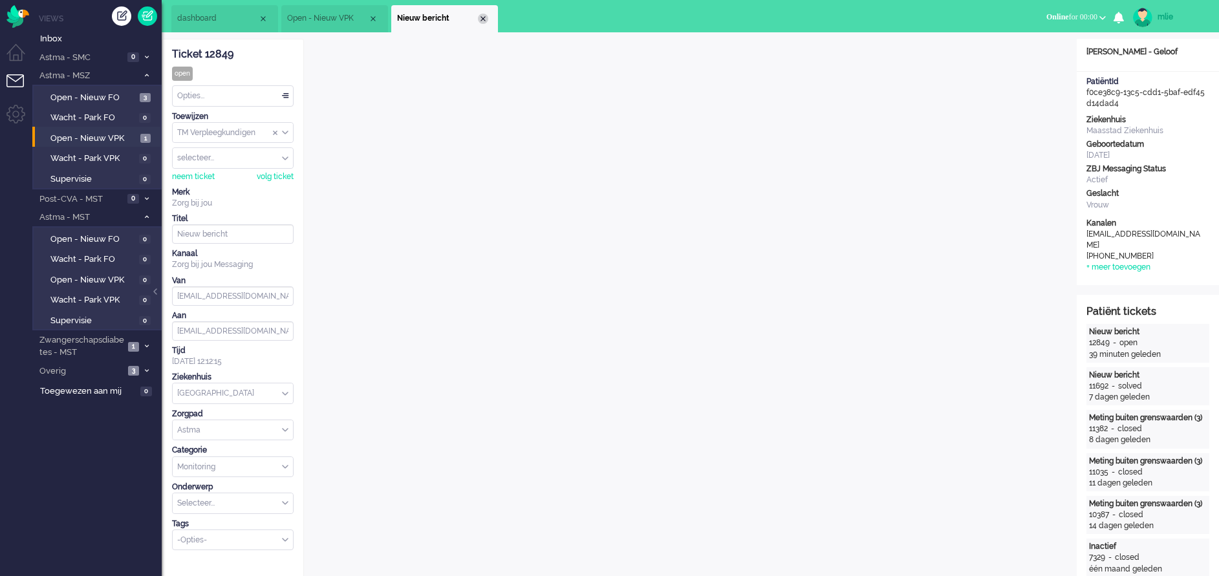
click at [481, 23] on div "Close tab" at bounding box center [483, 19] width 10 height 10
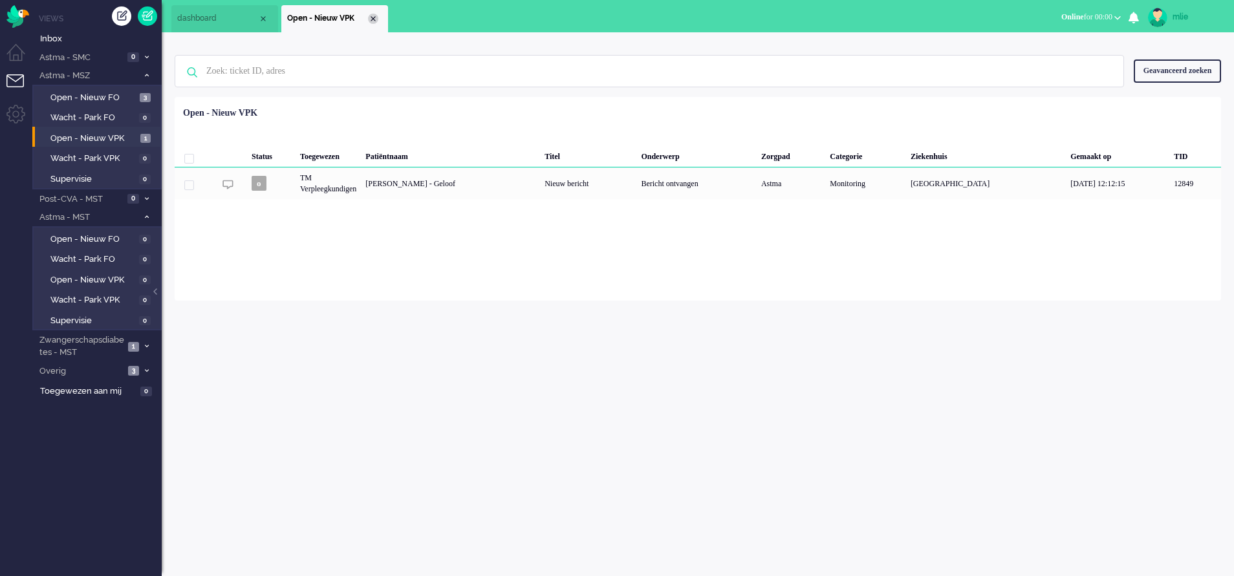
click at [376, 17] on div "Close tab" at bounding box center [373, 19] width 10 height 10
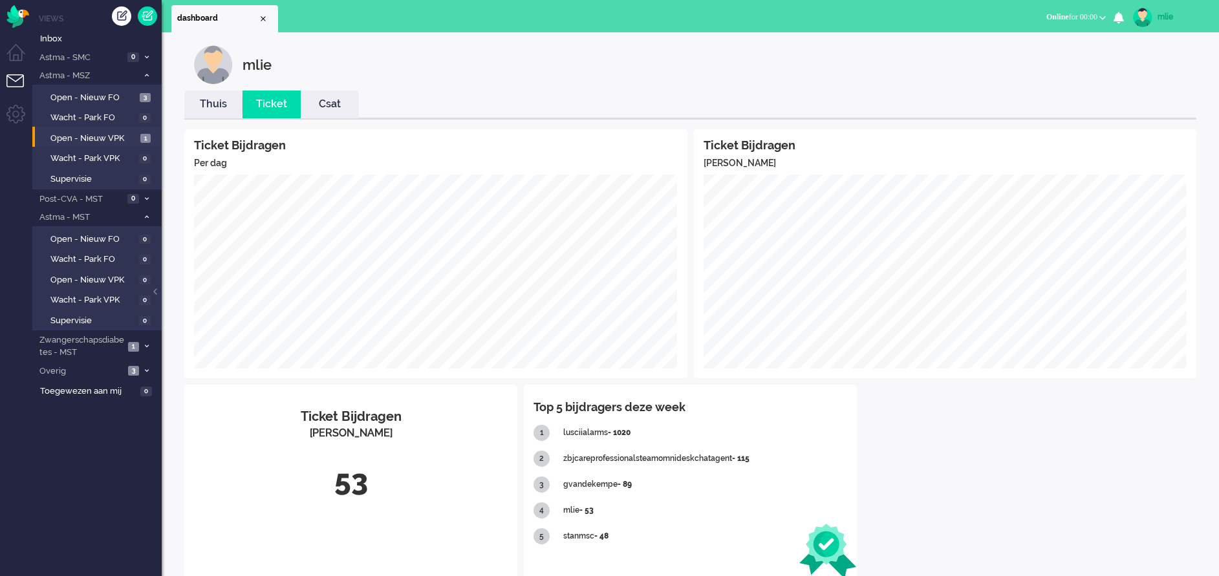
click at [216, 107] on link "Thuis" at bounding box center [213, 104] width 58 height 15
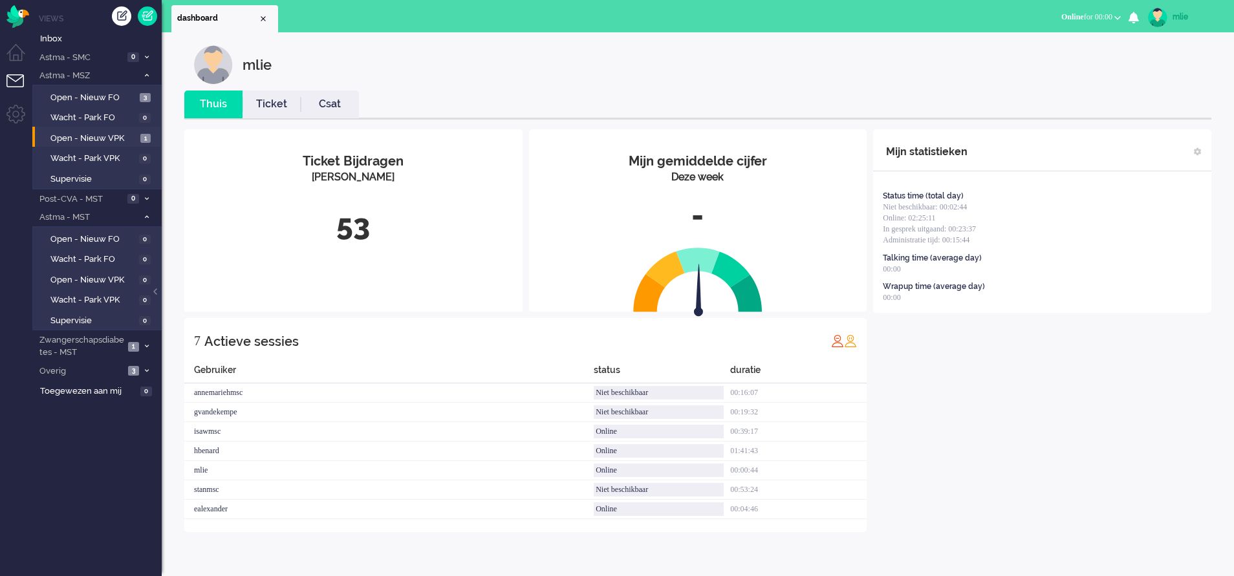
click at [272, 110] on link "Ticket" at bounding box center [272, 104] width 58 height 15
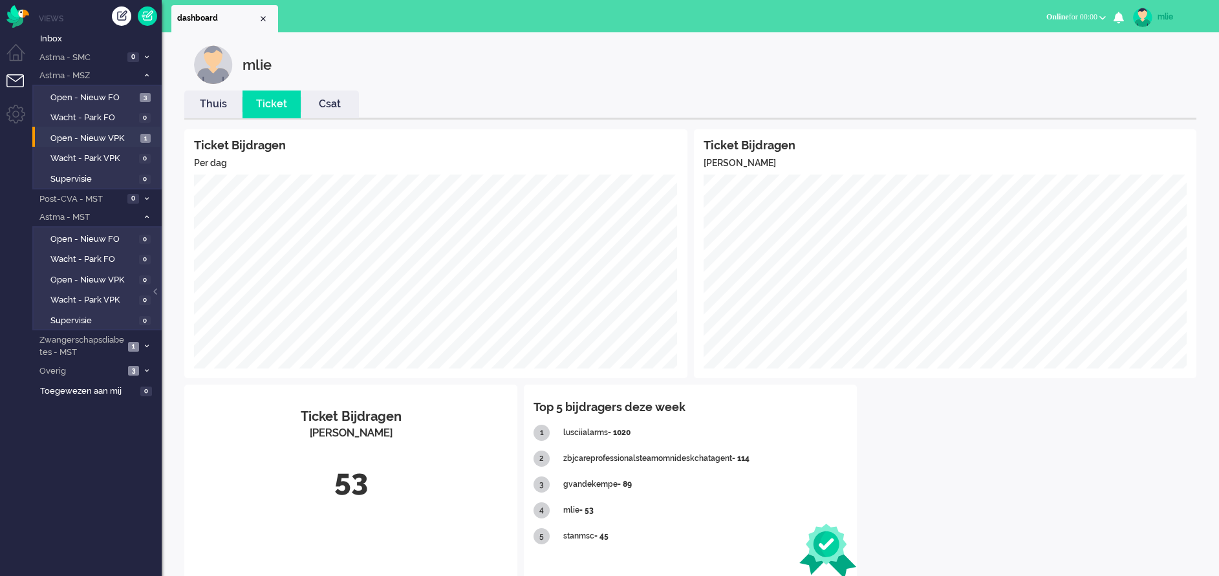
click at [812, 10] on link "mlie" at bounding box center [1168, 17] width 76 height 19
click at [812, 99] on link "Uitloggen" at bounding box center [1167, 104] width 89 height 13
